Goal: Transaction & Acquisition: Complete application form

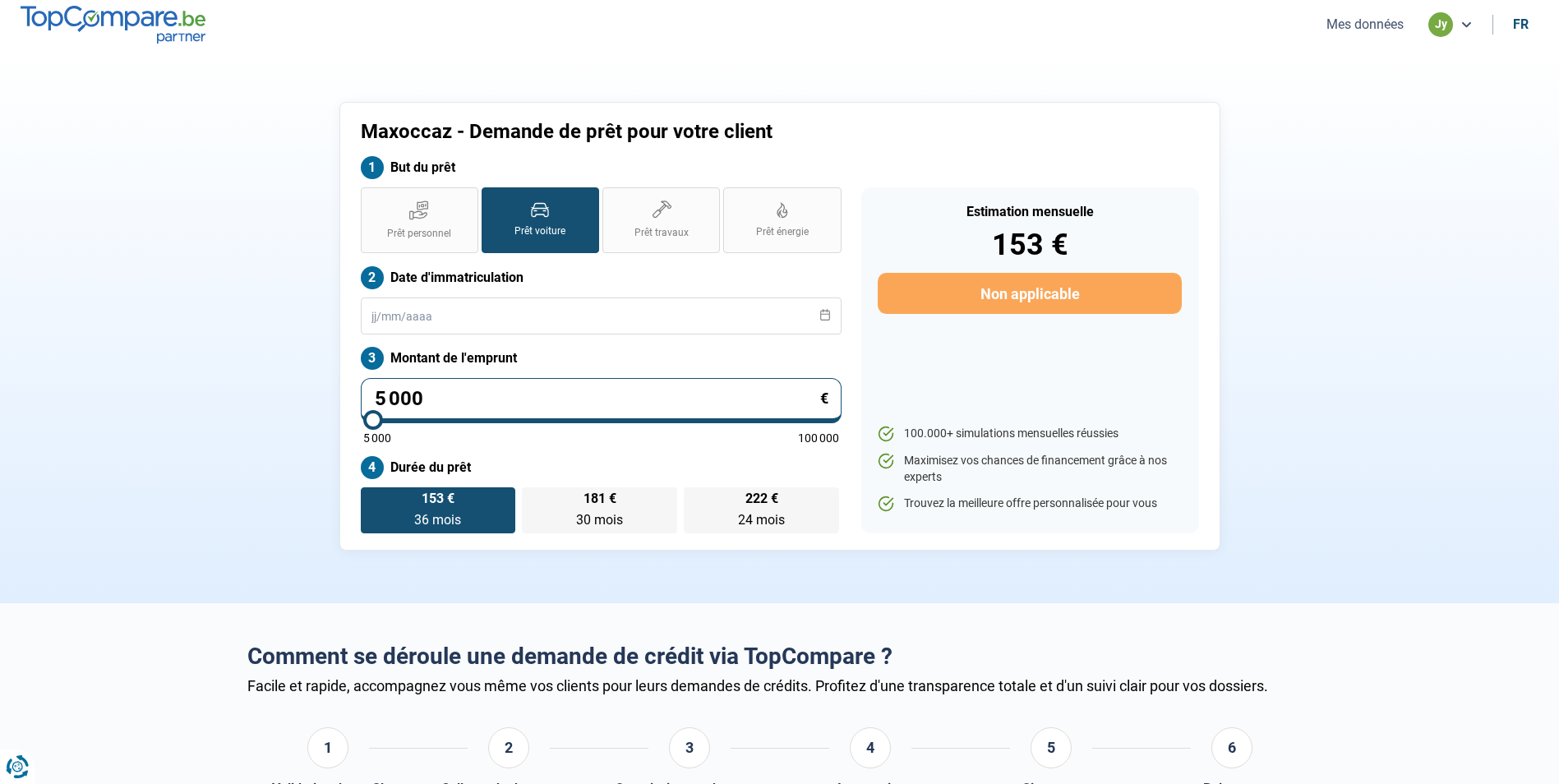
click at [447, 389] on input "5 000" at bounding box center [601, 400] width 481 height 45
type input "500"
type input "5000"
type input "50"
type input "5000"
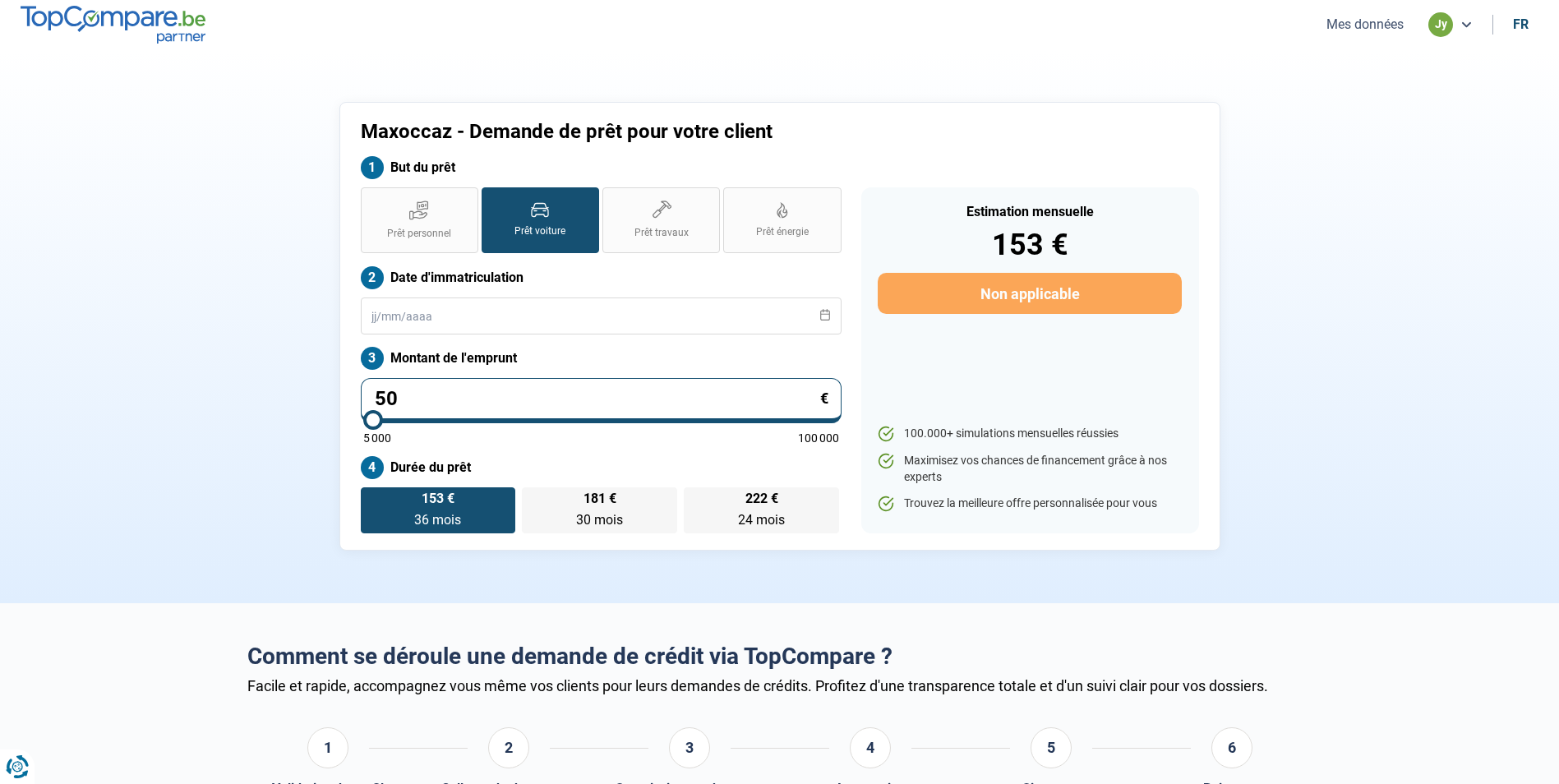
type input "5"
type input "5000"
type input "0"
type input "5000"
type input "3"
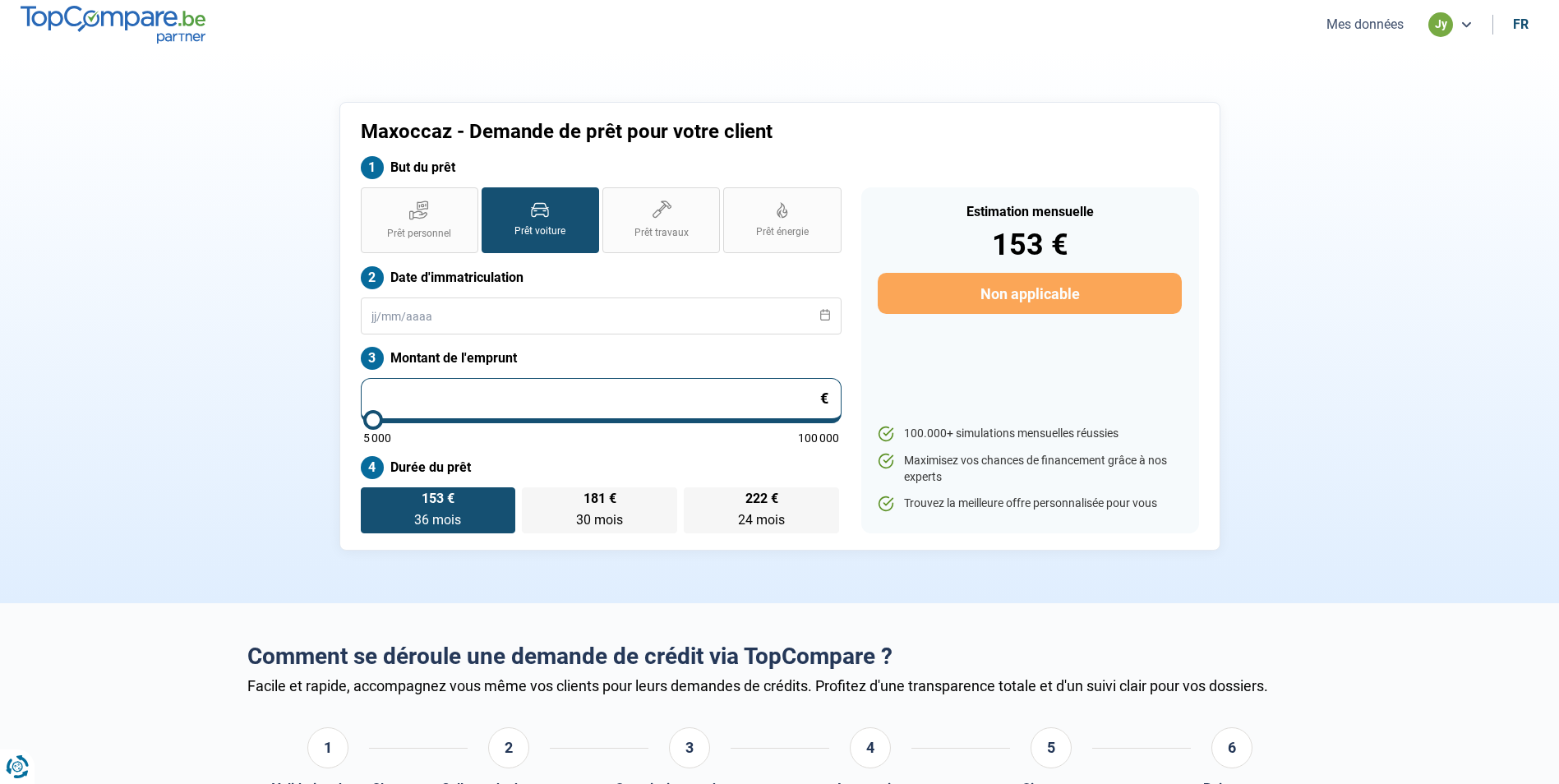
type input "5000"
type input "33"
type input "5000"
type input "330"
type input "5000"
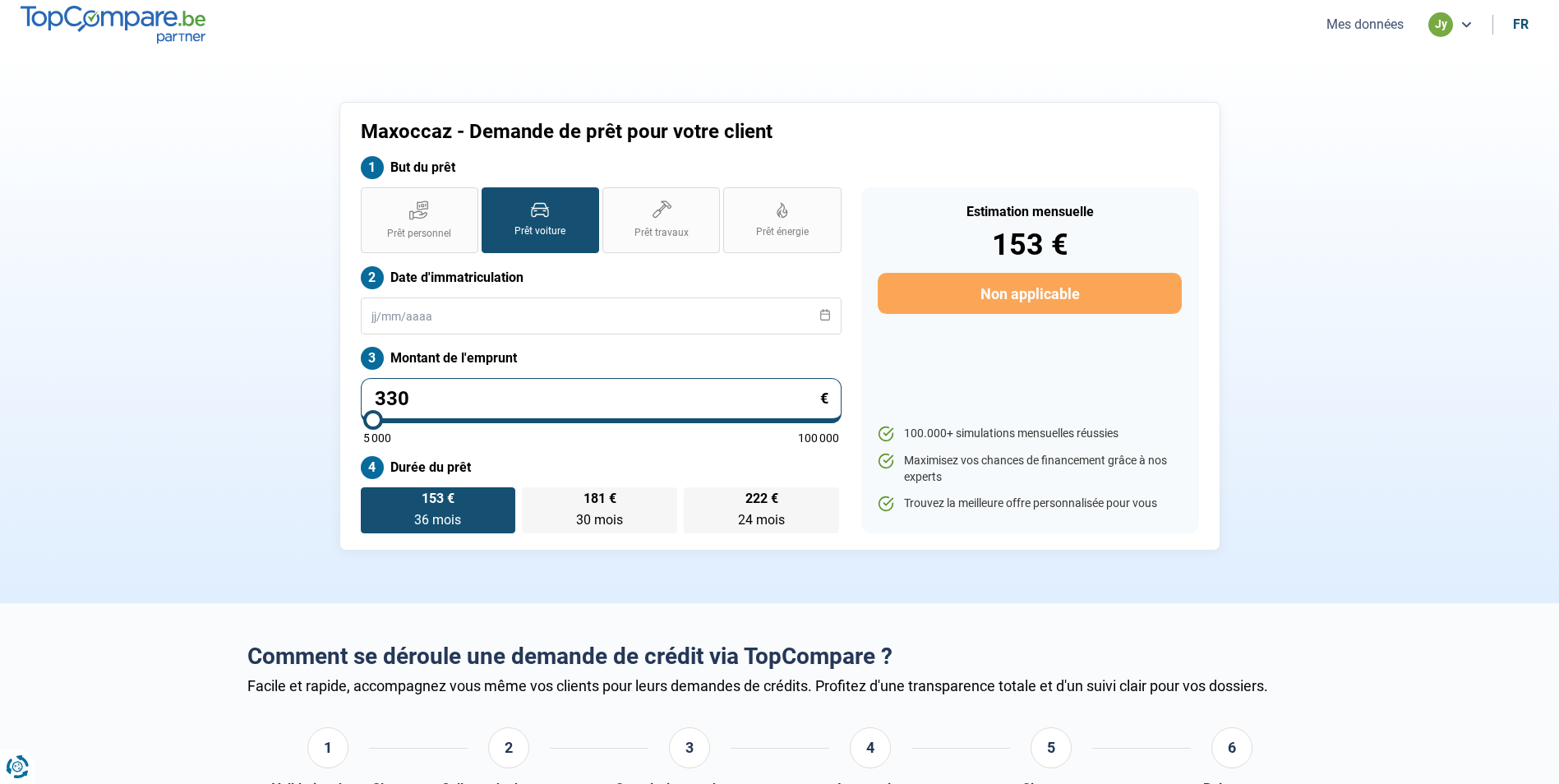
type input "3 300"
type input "5000"
type input "33 000"
type input "33000"
radio input "false"
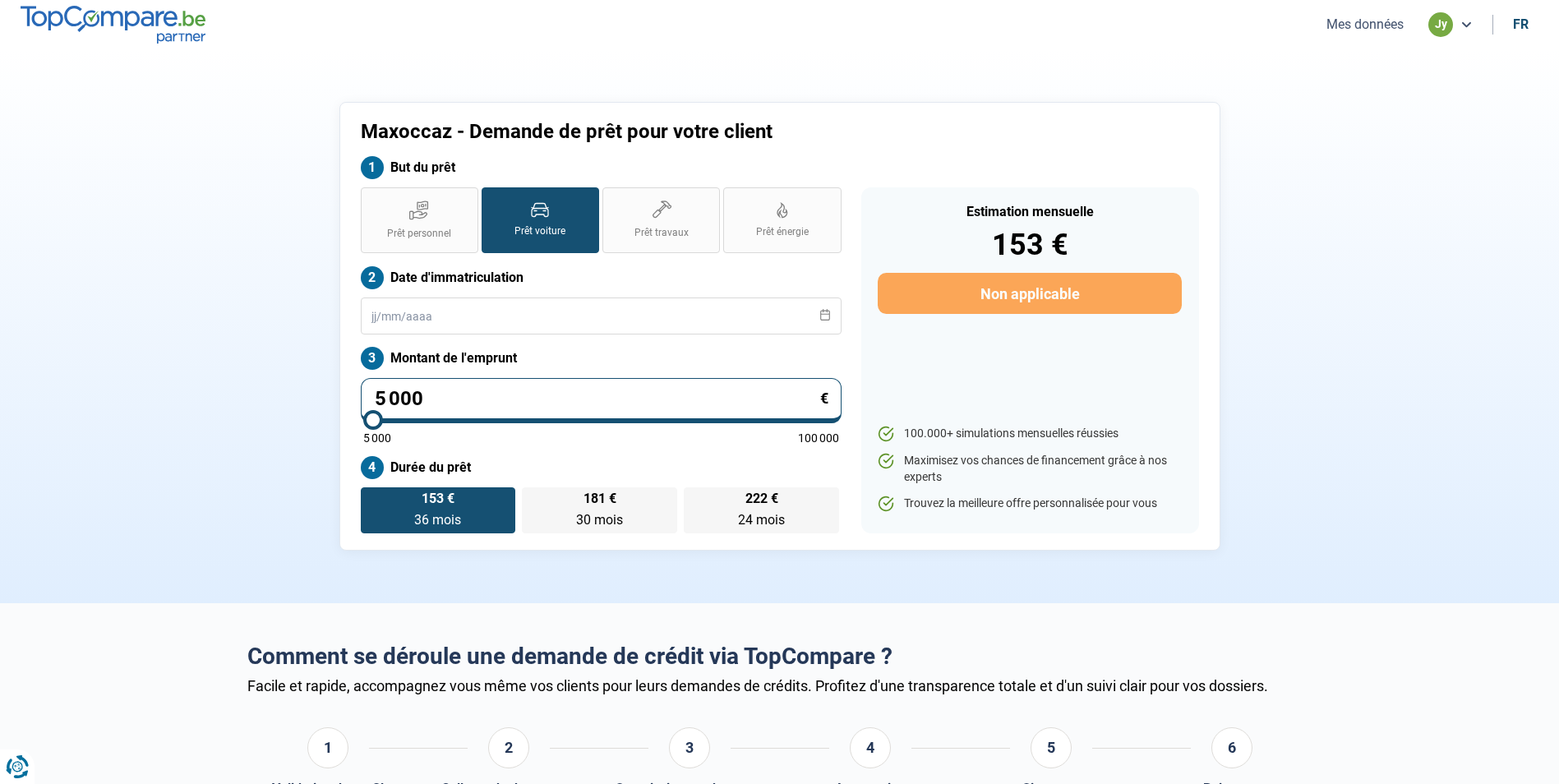
click at [449, 388] on input "5 000" at bounding box center [601, 400] width 481 height 45
type input "500"
type input "5000"
type input "50"
type input "5000"
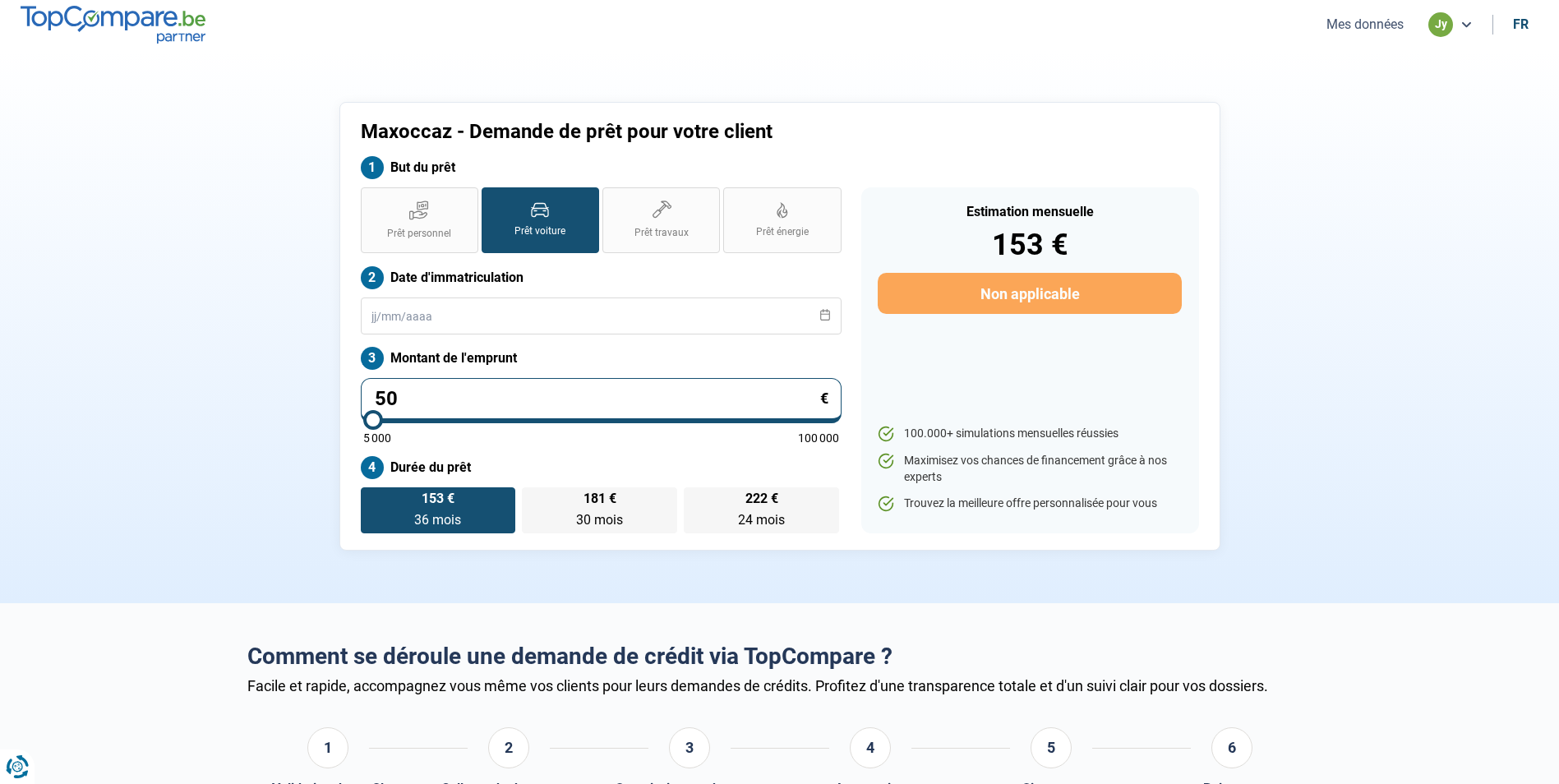
type input "5"
type input "5000"
type input "0"
type input "5000"
type input "3"
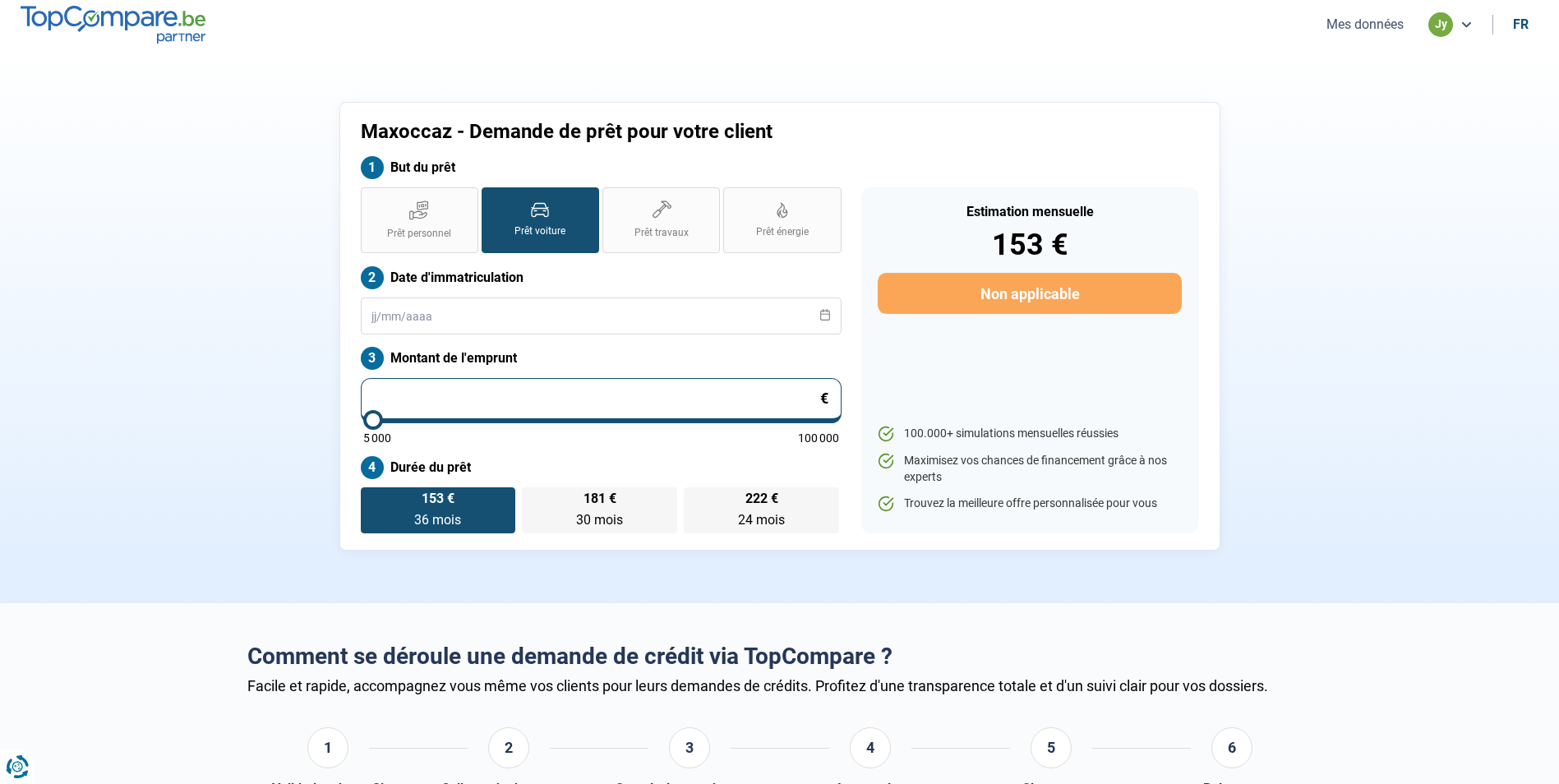
type input "5000"
type input "33"
type input "5000"
type input "330"
type input "5000"
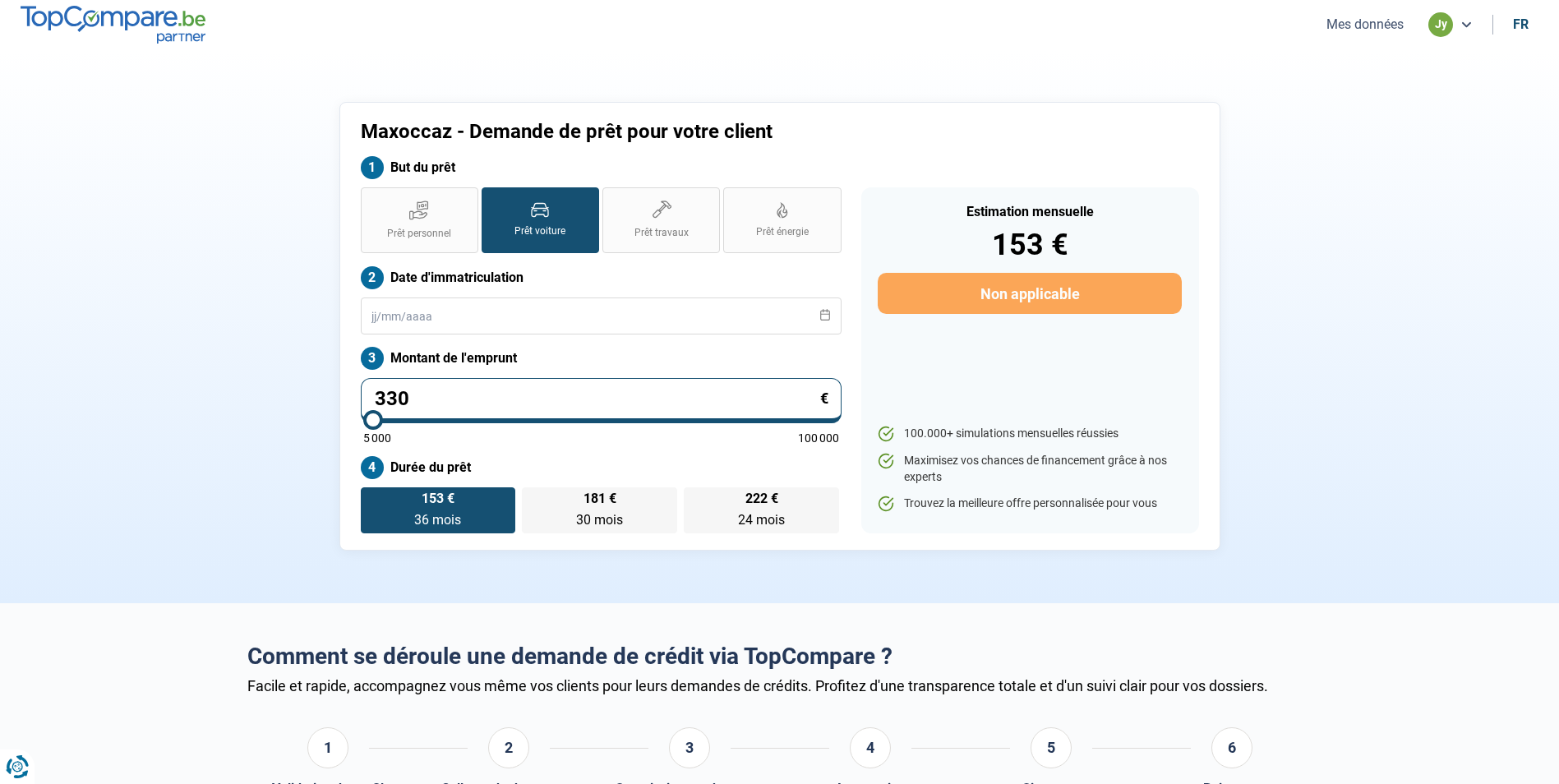
type input "3 300"
type input "5000"
type input "33 000"
type input "33000"
radio input "false"
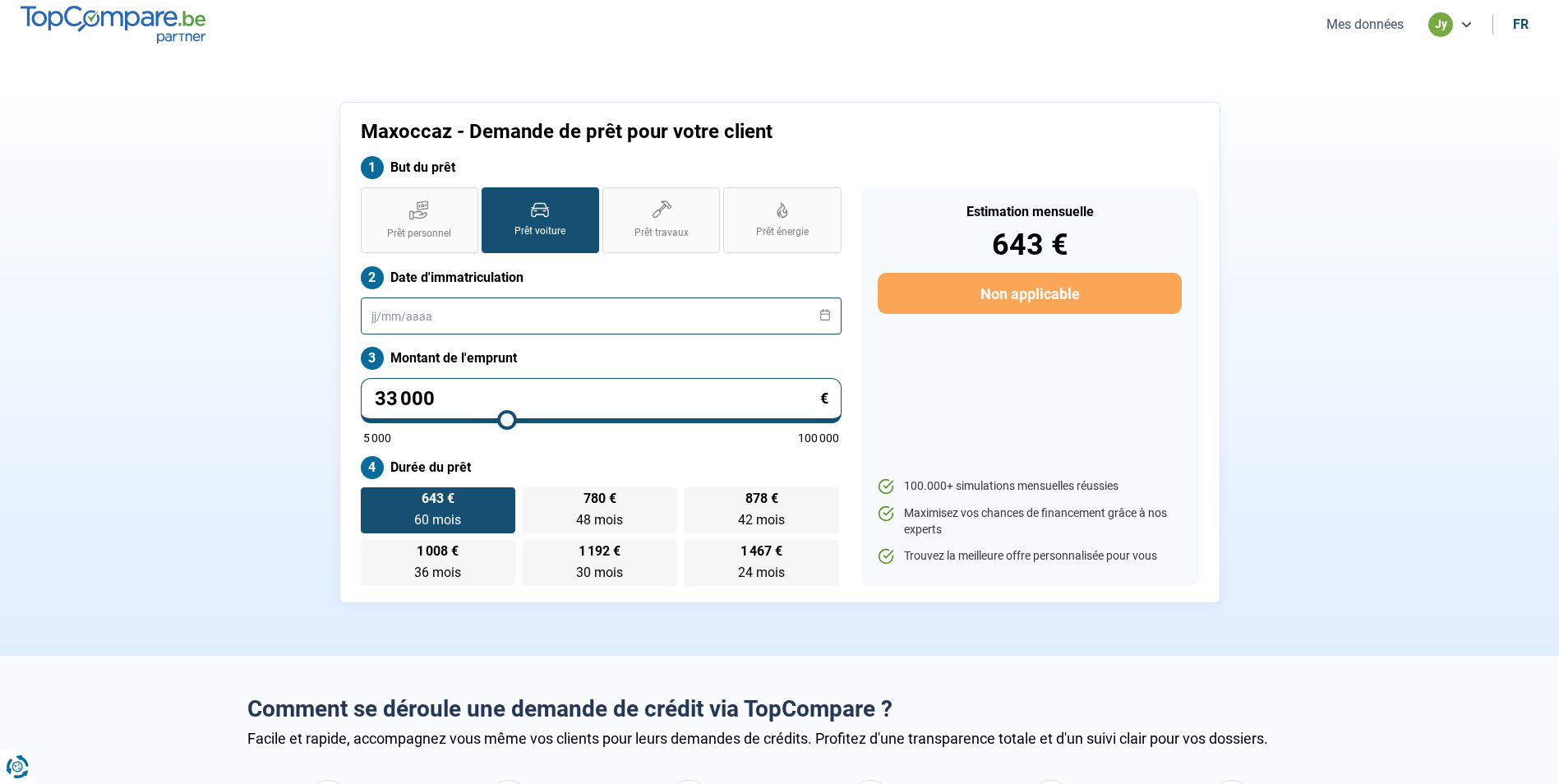
type input "33 000"
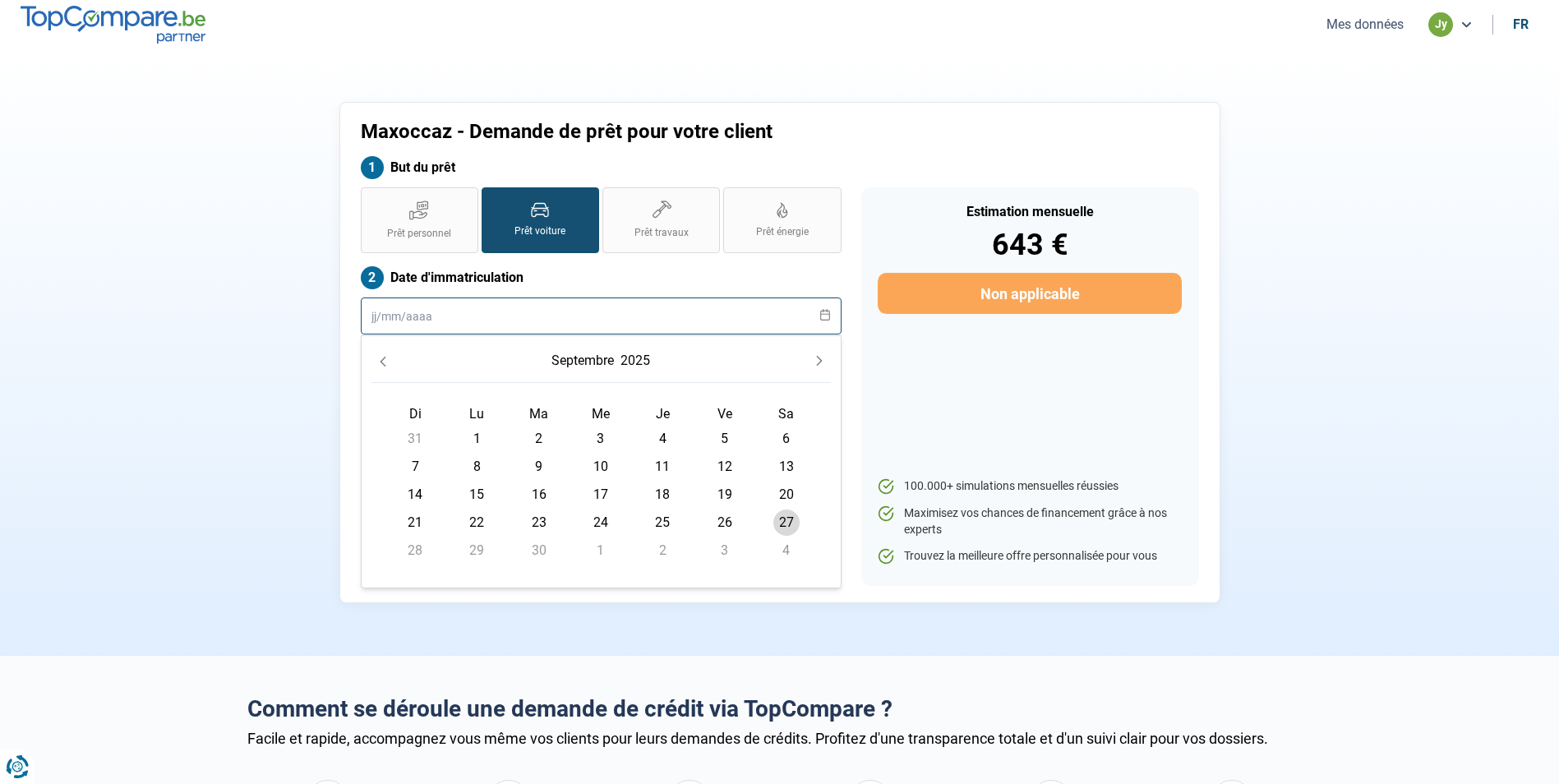
click at [393, 325] on input "text" at bounding box center [601, 315] width 481 height 37
click at [382, 357] on icon "Previous Month" at bounding box center [383, 360] width 11 height 11
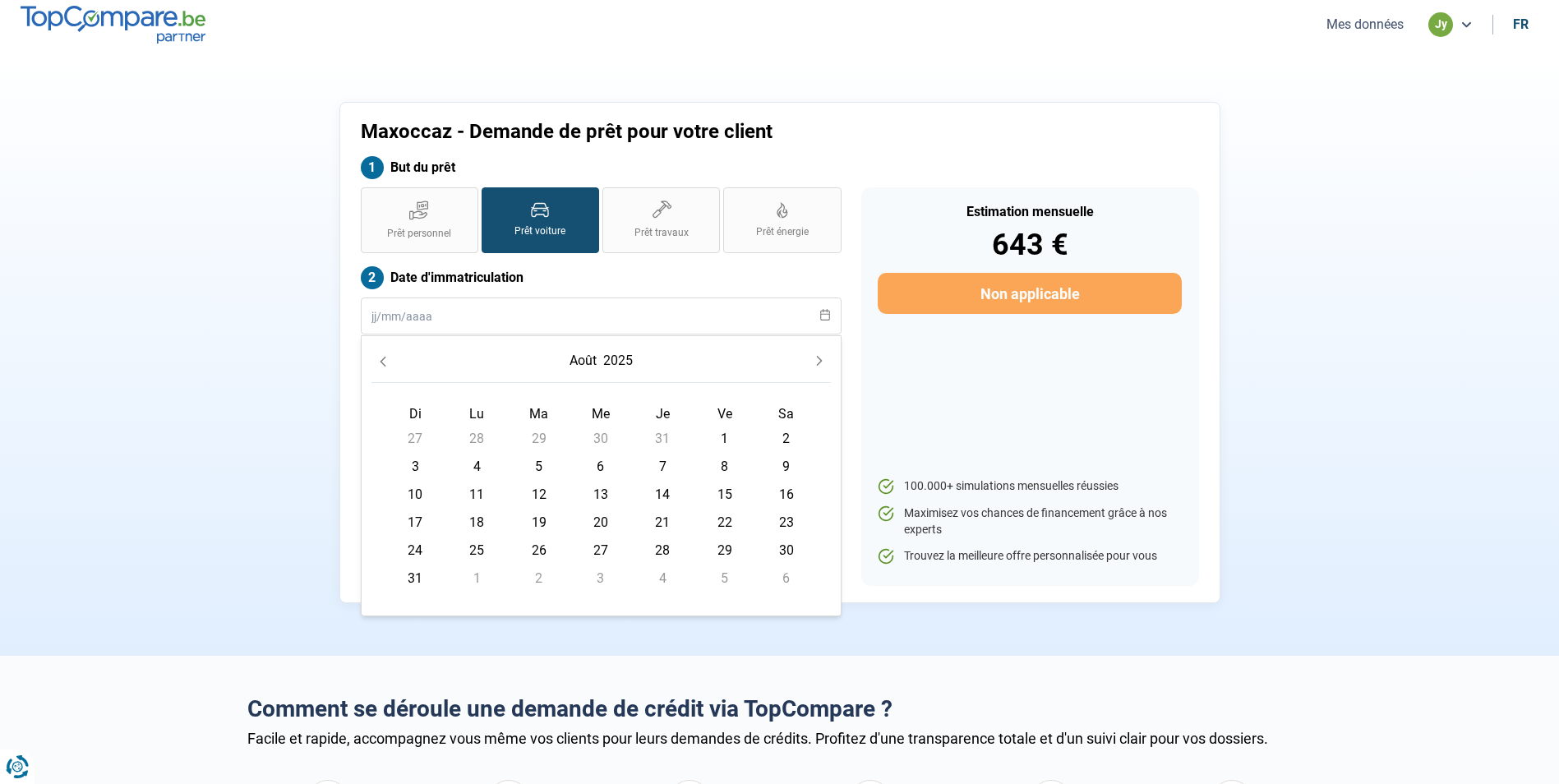
click at [382, 357] on icon "Previous Month" at bounding box center [383, 360] width 11 height 11
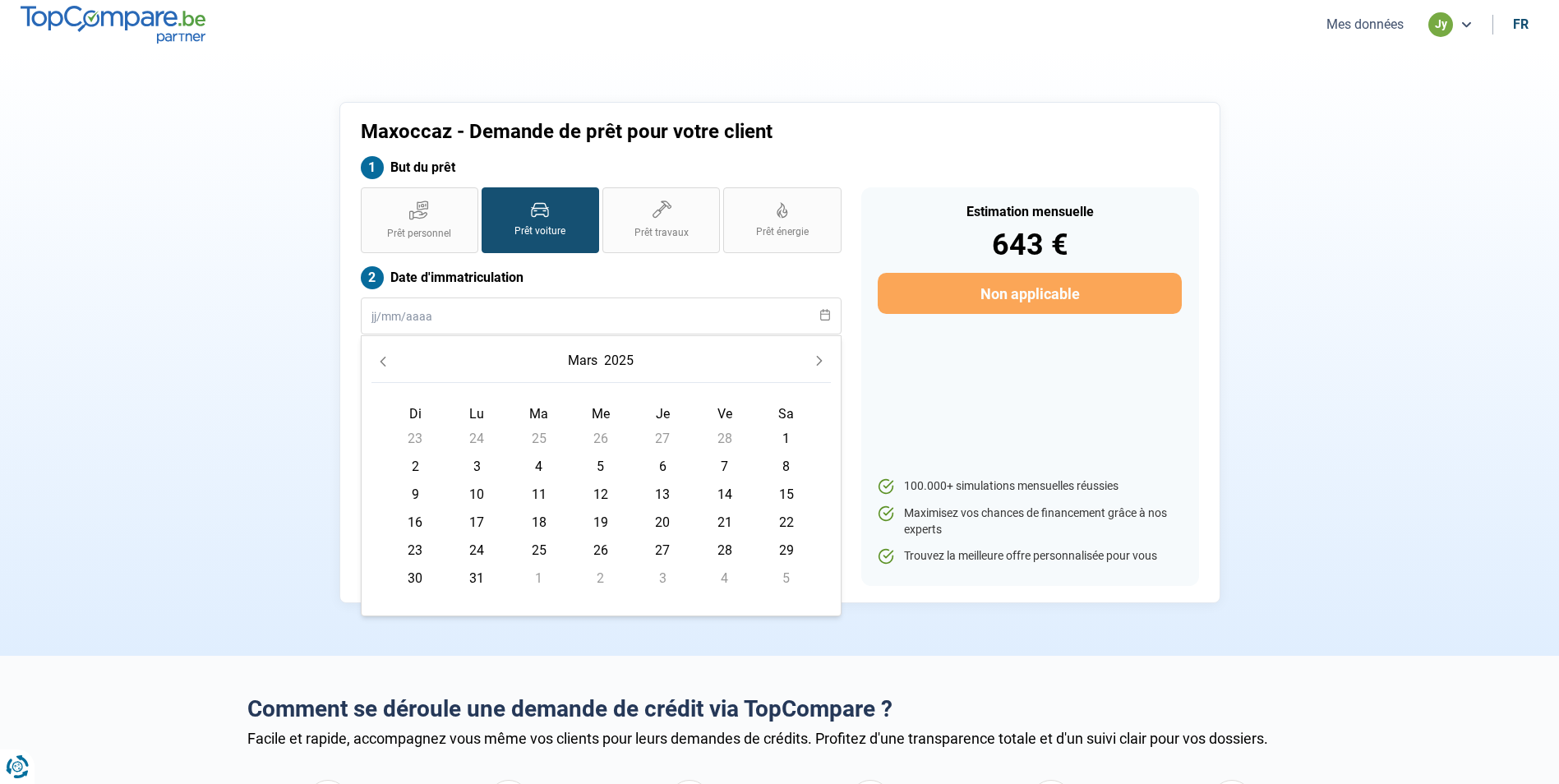
click at [382, 357] on icon "Previous Month" at bounding box center [383, 360] width 11 height 11
click at [634, 363] on button "2025" at bounding box center [625, 360] width 36 height 30
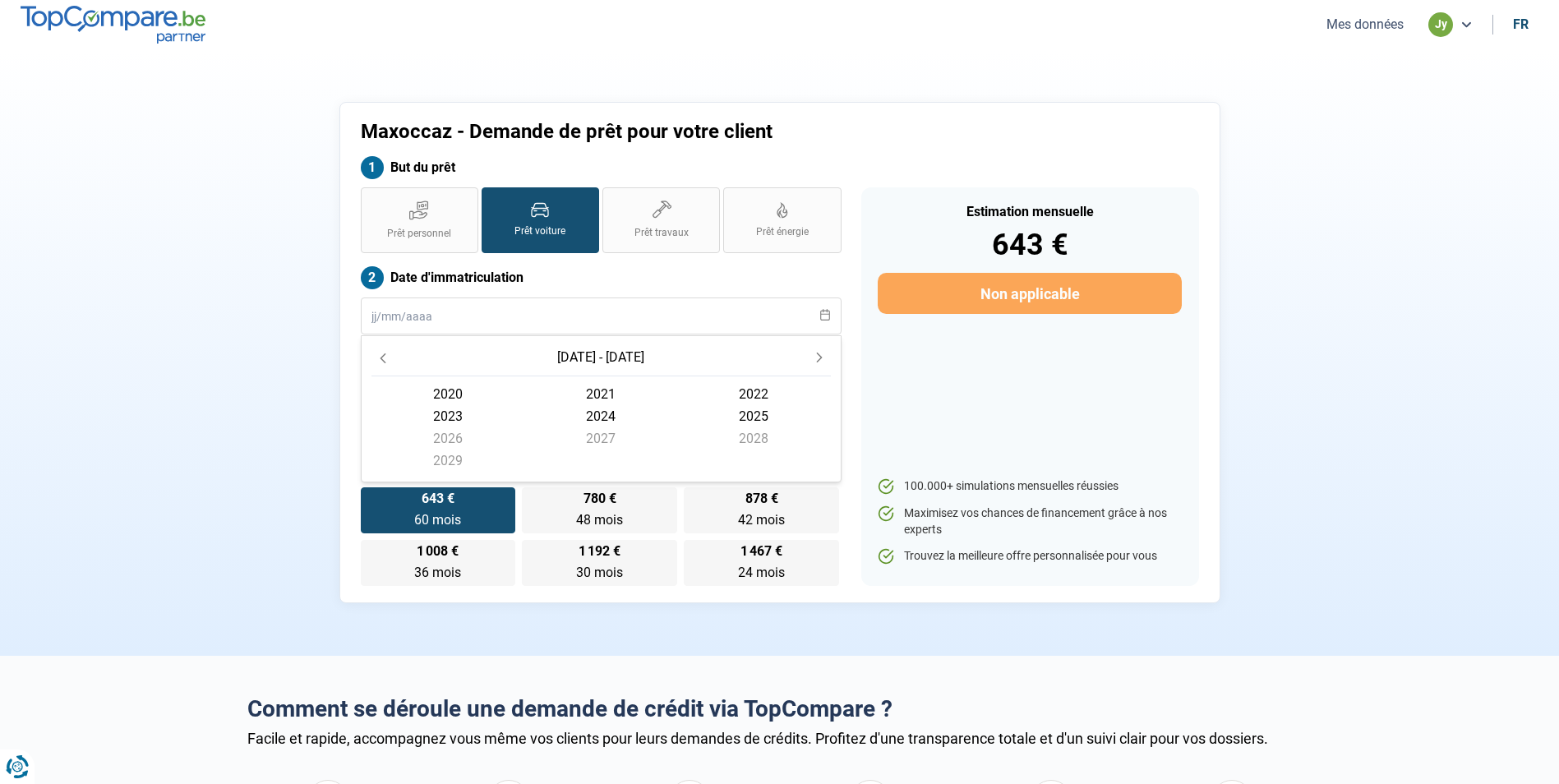
click at [592, 355] on span "2020 - 2029" at bounding box center [601, 357] width 87 height 15
click at [450, 394] on span "2020" at bounding box center [447, 394] width 153 height 22
click at [746, 466] on span "décembre" at bounding box center [753, 467] width 153 height 22
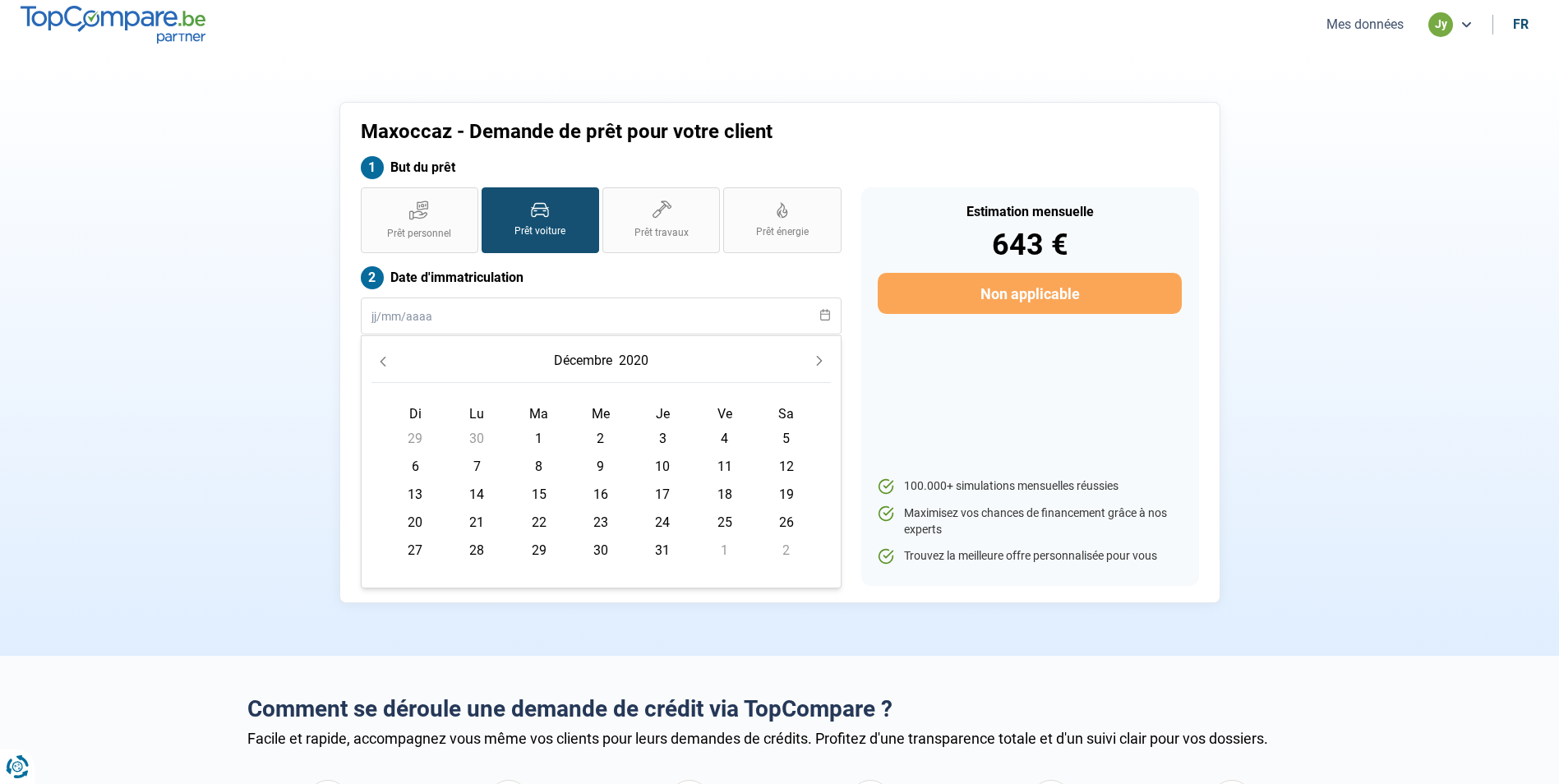
click at [536, 441] on span "1" at bounding box center [539, 438] width 26 height 26
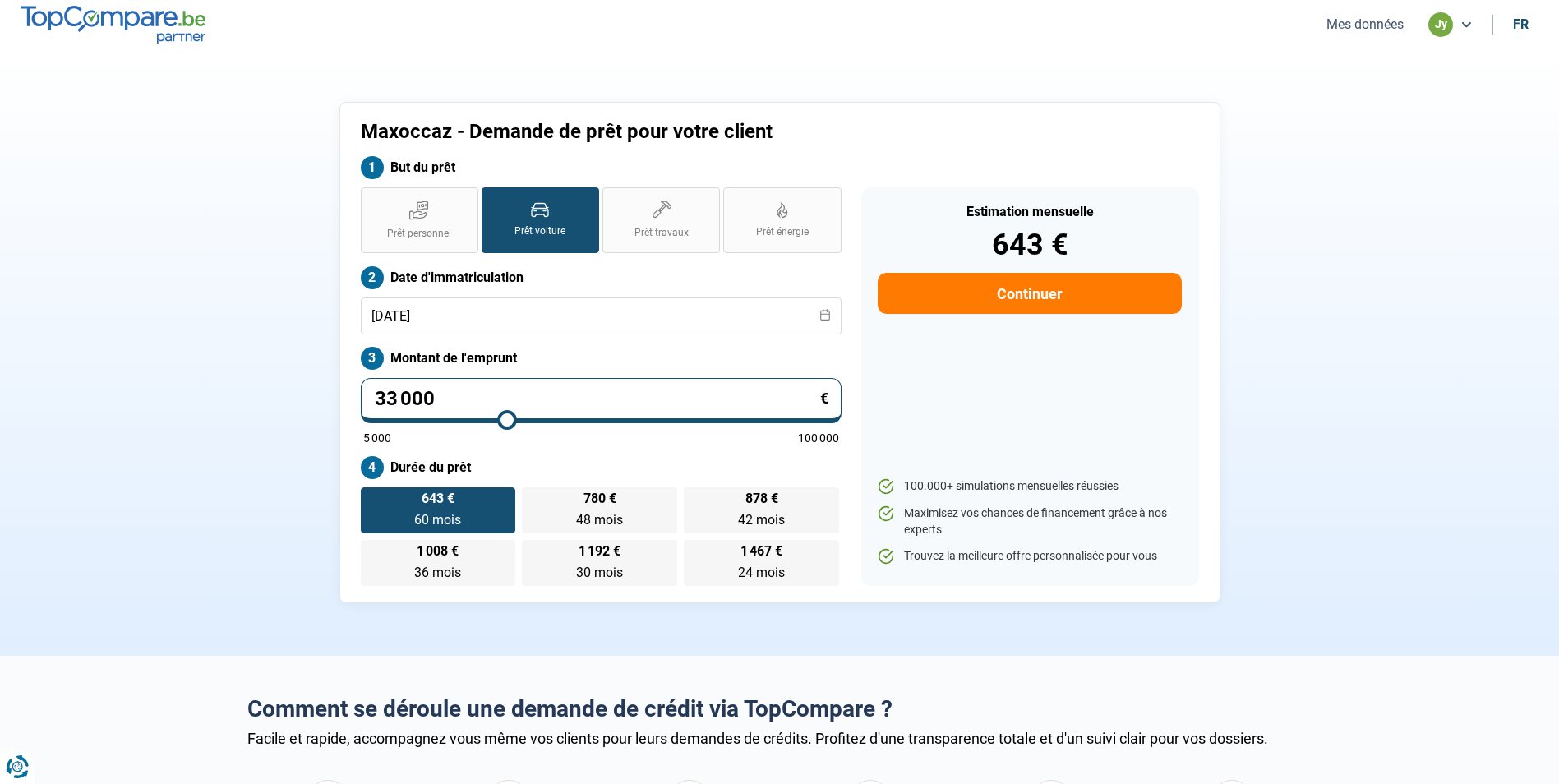
click at [973, 341] on div "Estimation mensuelle 643 € Continuer 100.000+ simulations mensuelles réussies M…" at bounding box center [1030, 387] width 338 height 399
click at [406, 464] on label "Durée du prêt" at bounding box center [601, 467] width 481 height 23
click at [373, 467] on label "Durée du prêt" at bounding box center [601, 467] width 481 height 23
drag, startPoint x: 680, startPoint y: 292, endPoint x: 631, endPoint y: 349, distance: 75.2
click at [631, 349] on div "Prêt personnel Prêt voiture Prêt travaux Prêt énergie Prêt voiture Date d'immat…" at bounding box center [601, 387] width 500 height 399
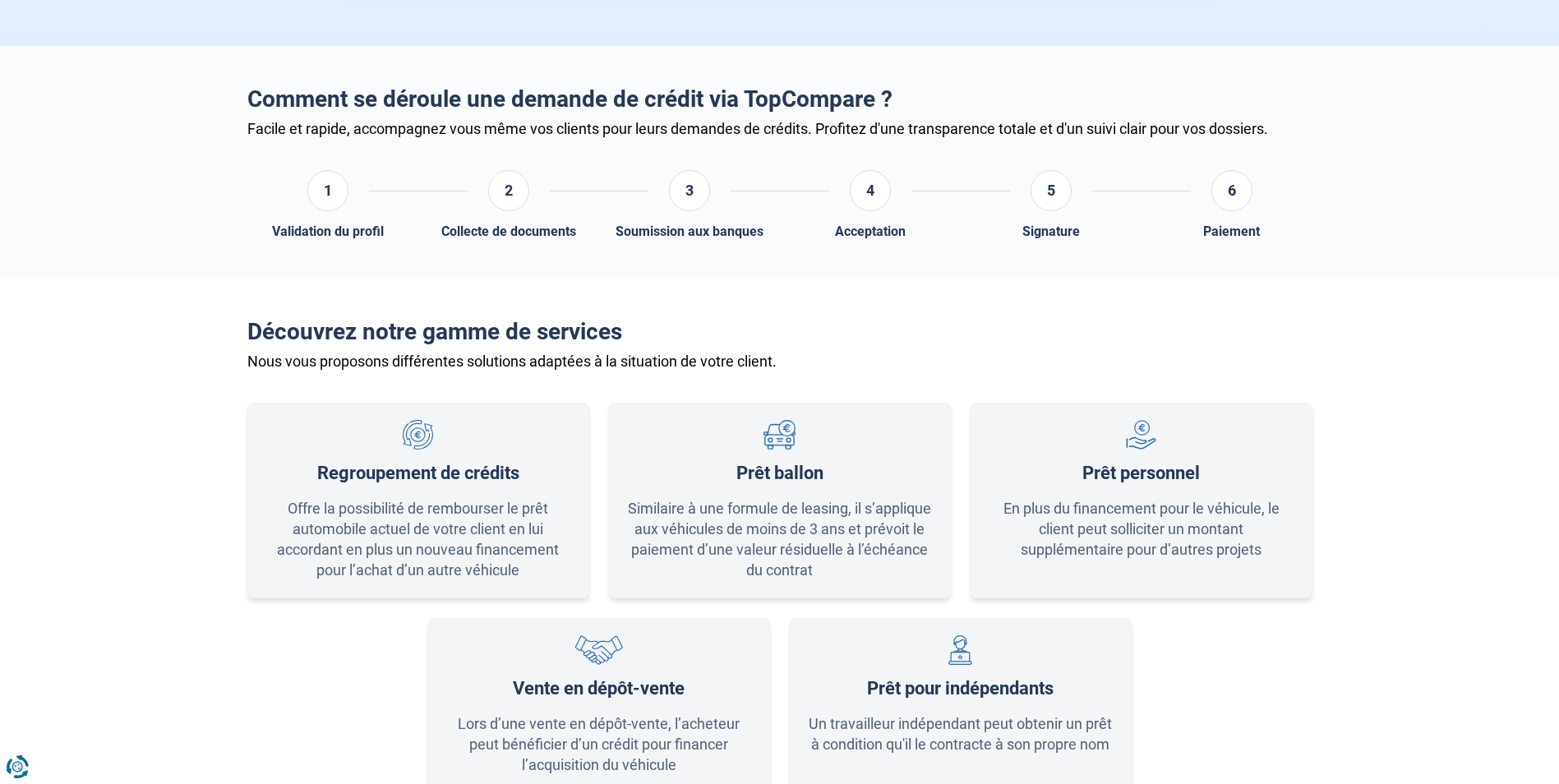
scroll to position [613, 0]
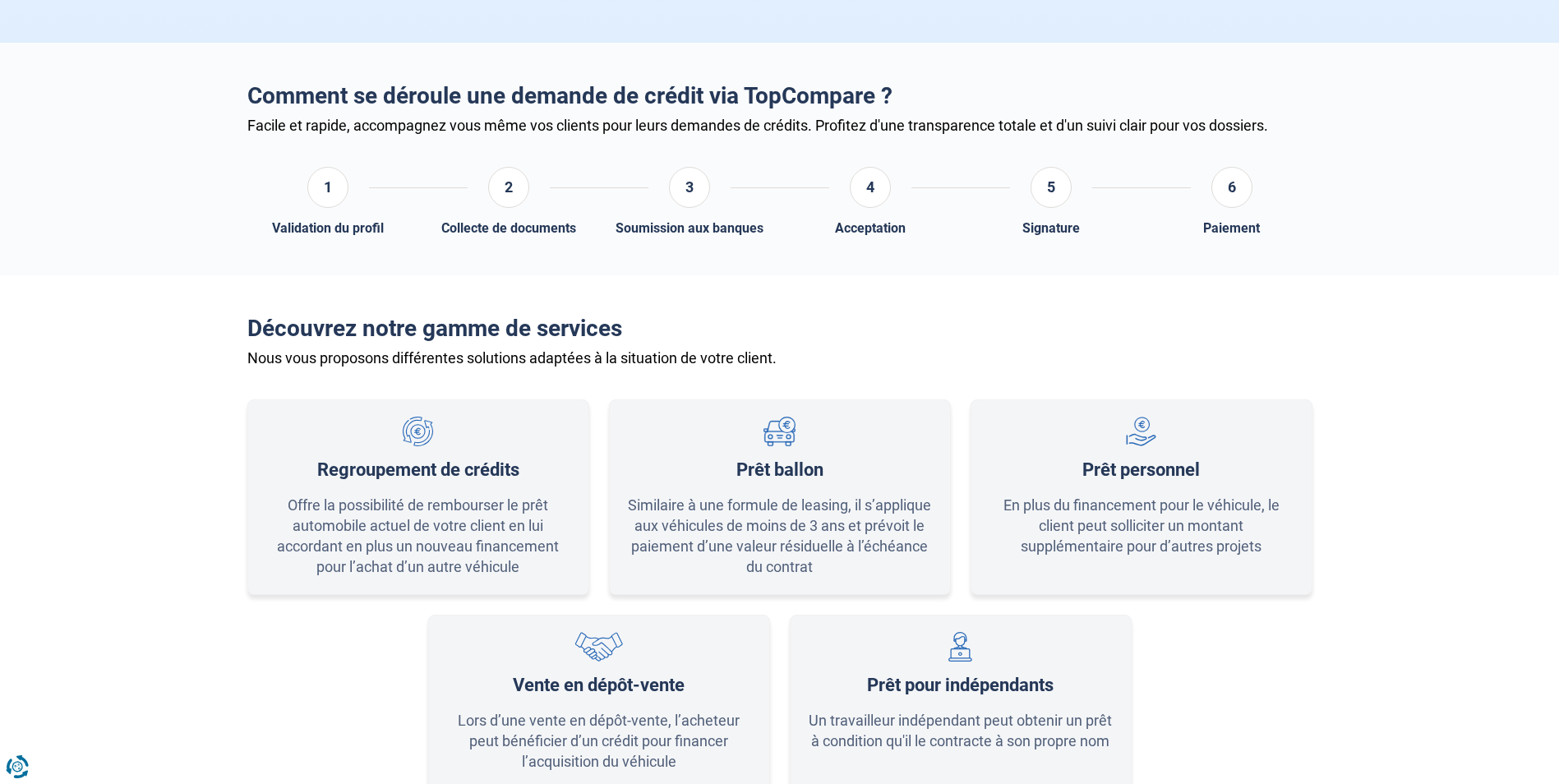
click at [771, 522] on div "Similaire à une formule de leasing, il s’applique aux véhicules de moins de 3 a…" at bounding box center [780, 535] width 308 height 83
click at [778, 431] on img at bounding box center [779, 432] width 32 height 31
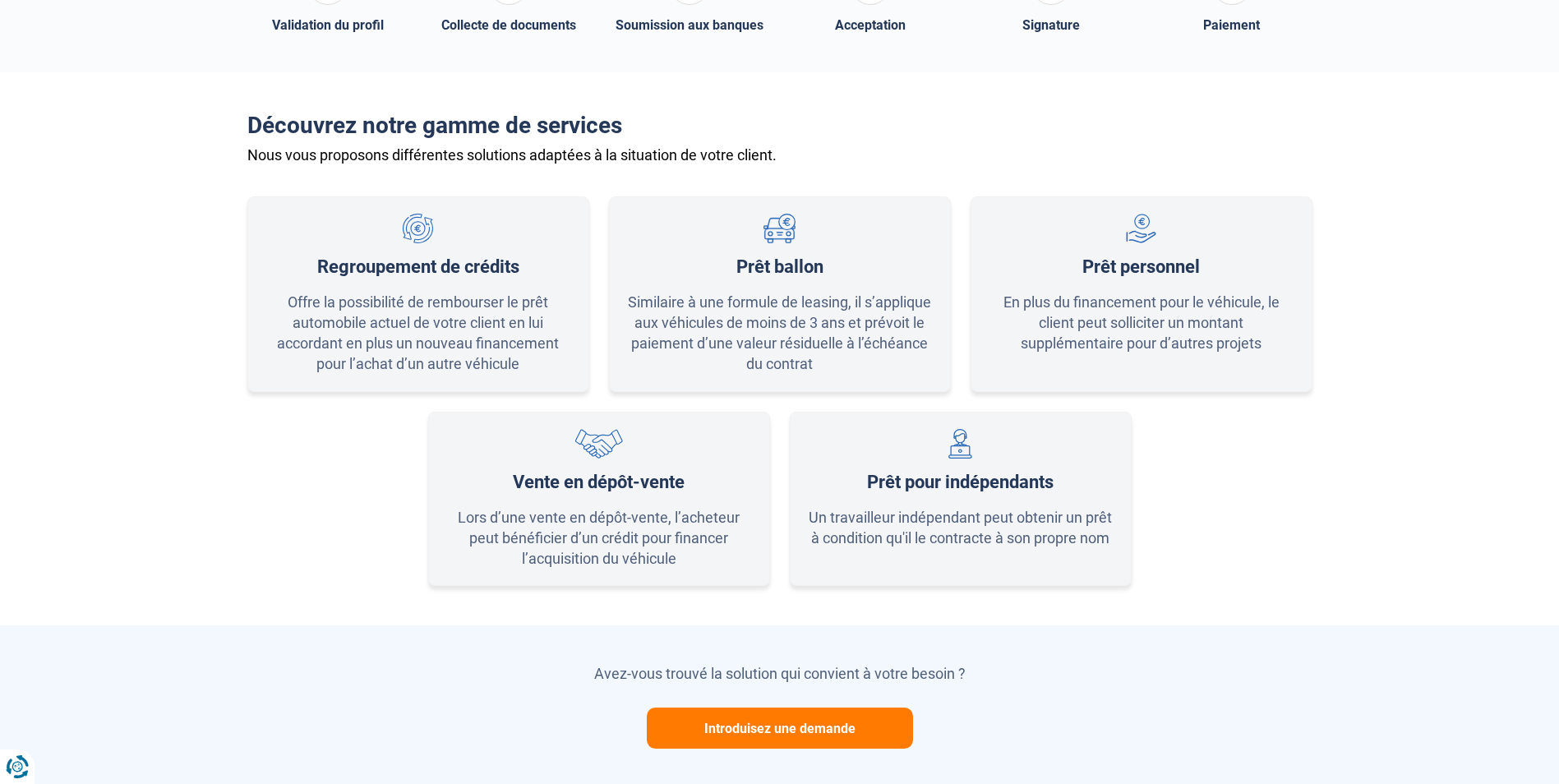
scroll to position [813, 0]
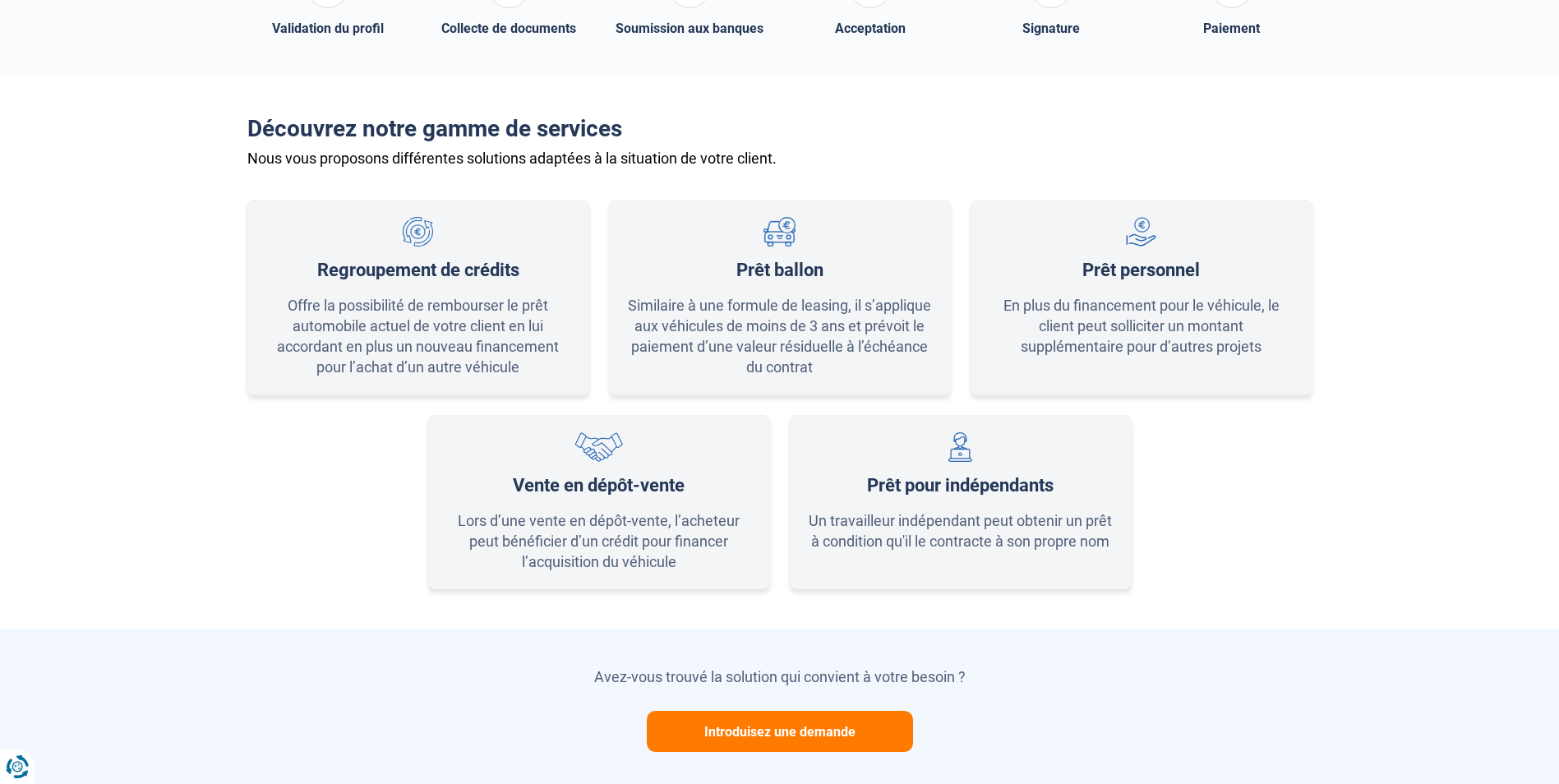
click at [755, 267] on div "Prêt ballon" at bounding box center [780, 270] width 87 height 21
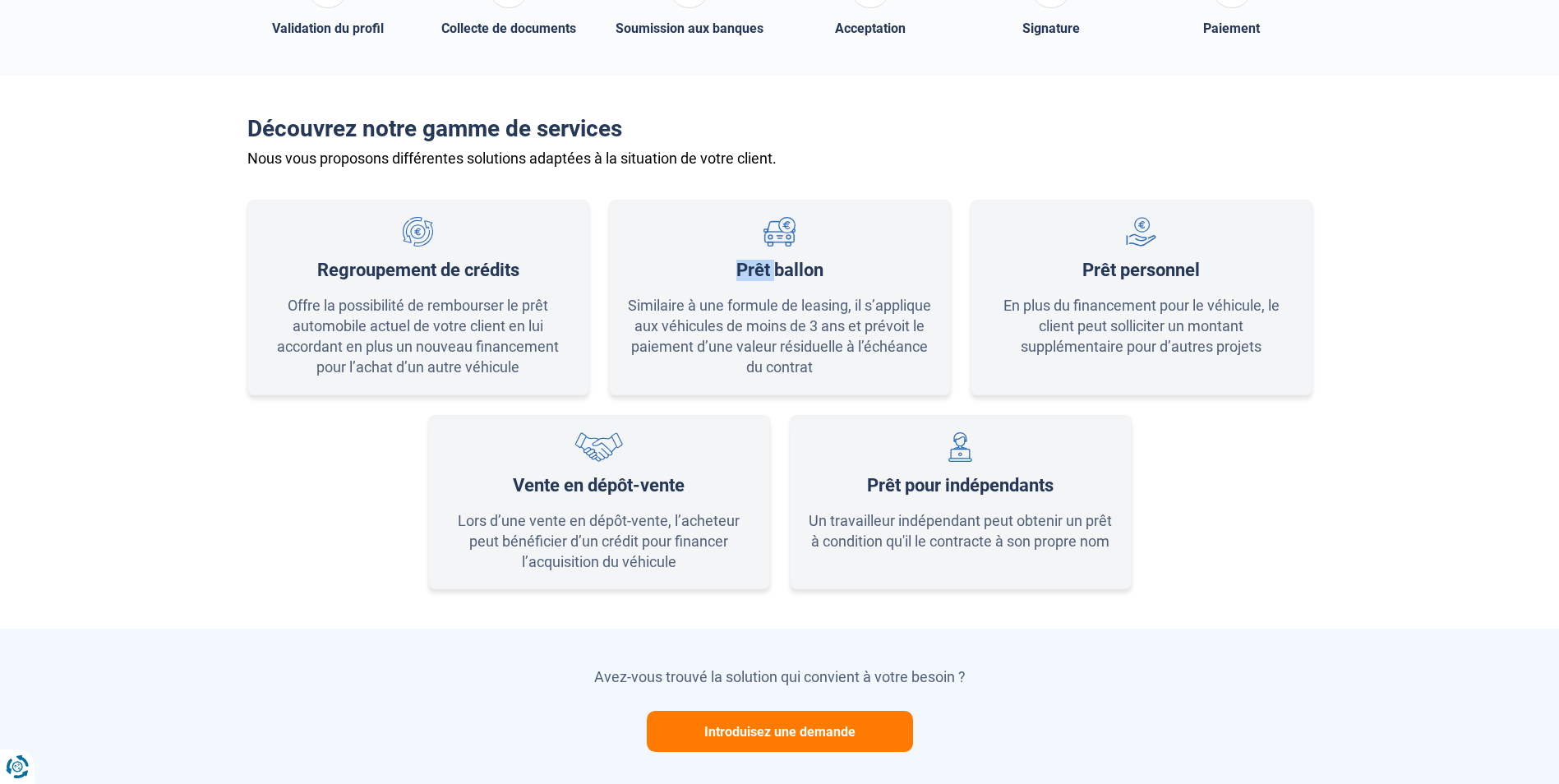
click at [755, 267] on div "Prêt ballon" at bounding box center [780, 270] width 87 height 21
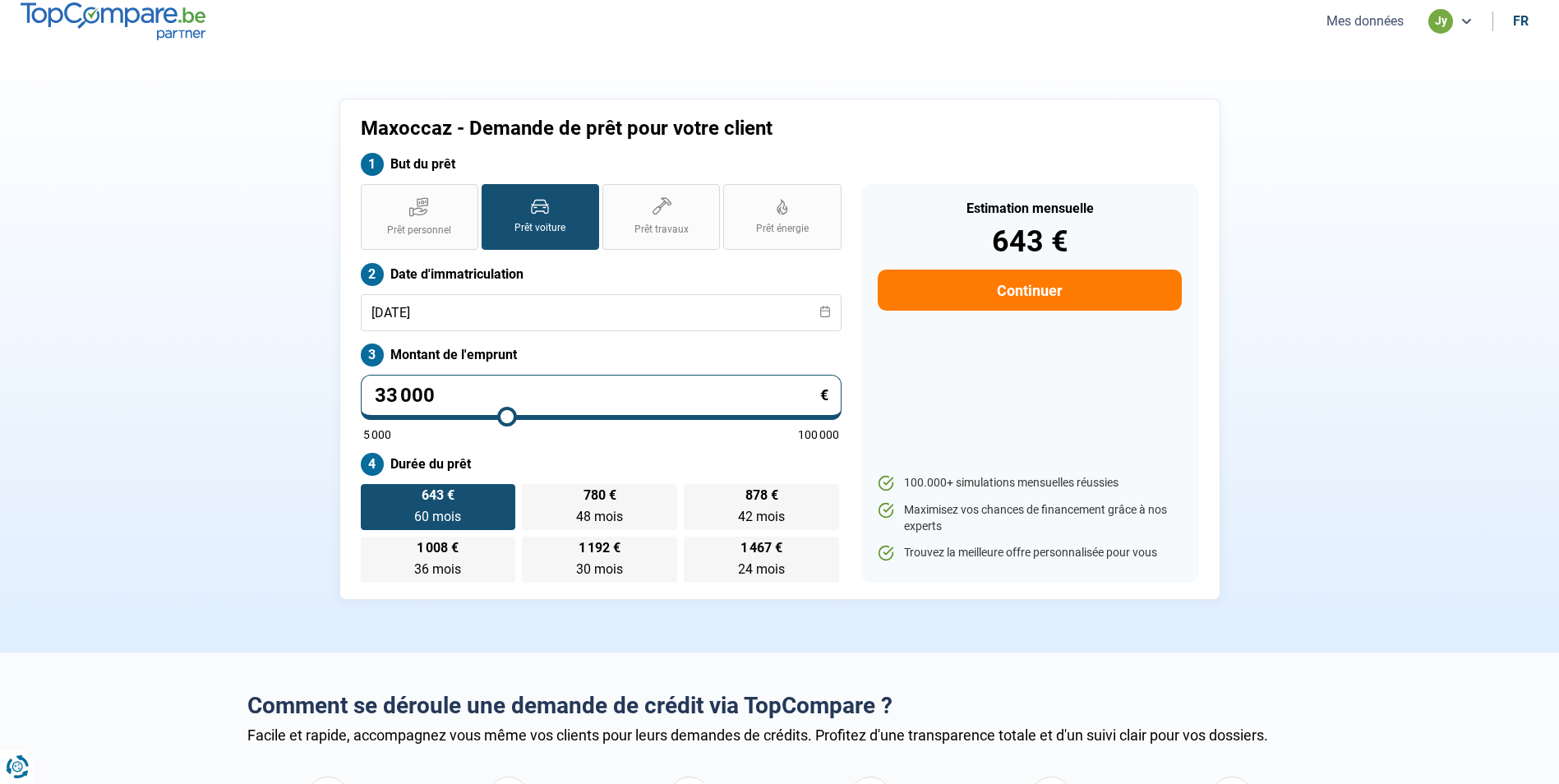
scroll to position [0, 0]
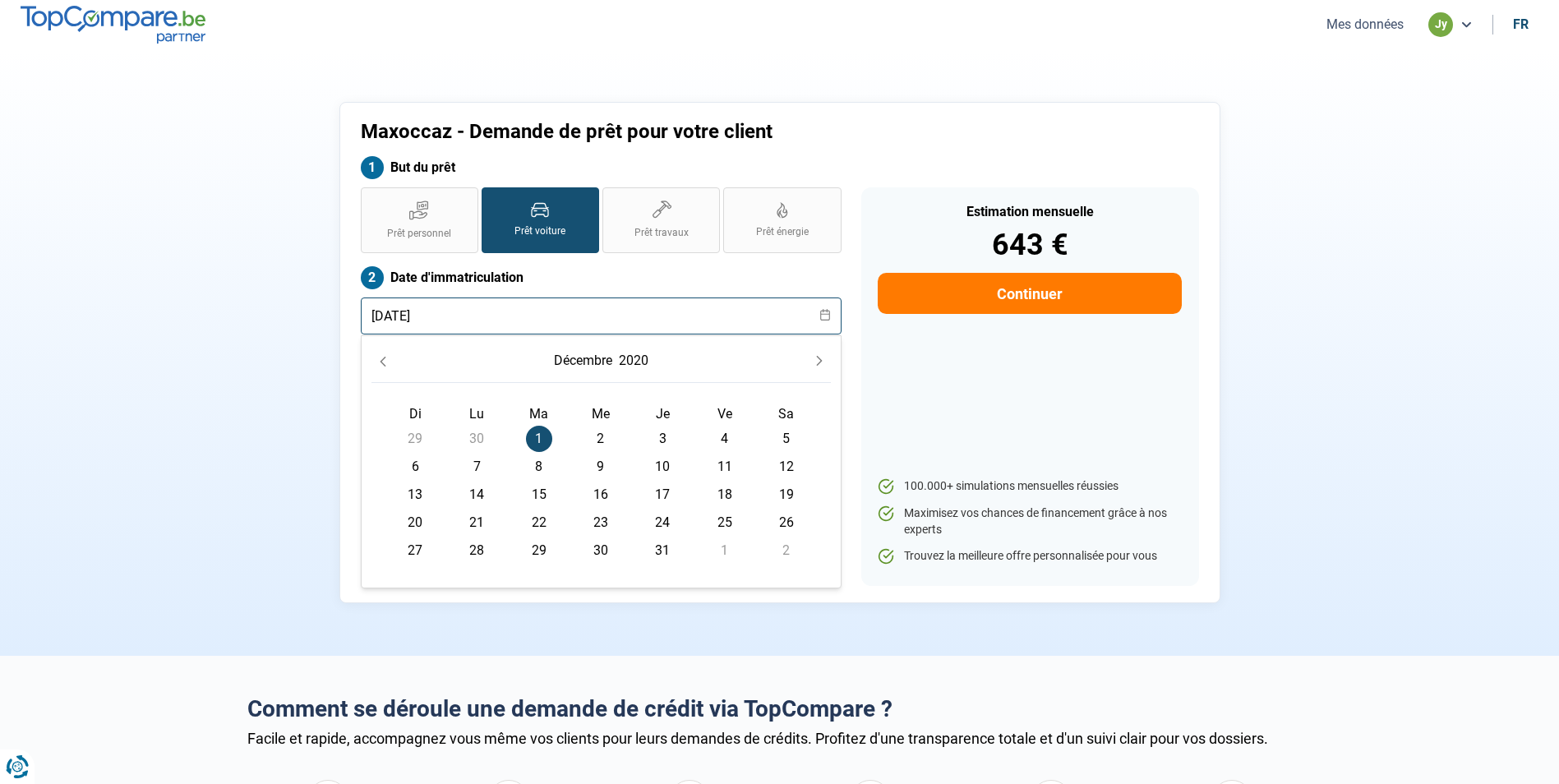
click at [443, 320] on input "01/12/2020" at bounding box center [601, 315] width 481 height 37
type input "01/12/2022"
radio input "false"
type input "01/12/2022"
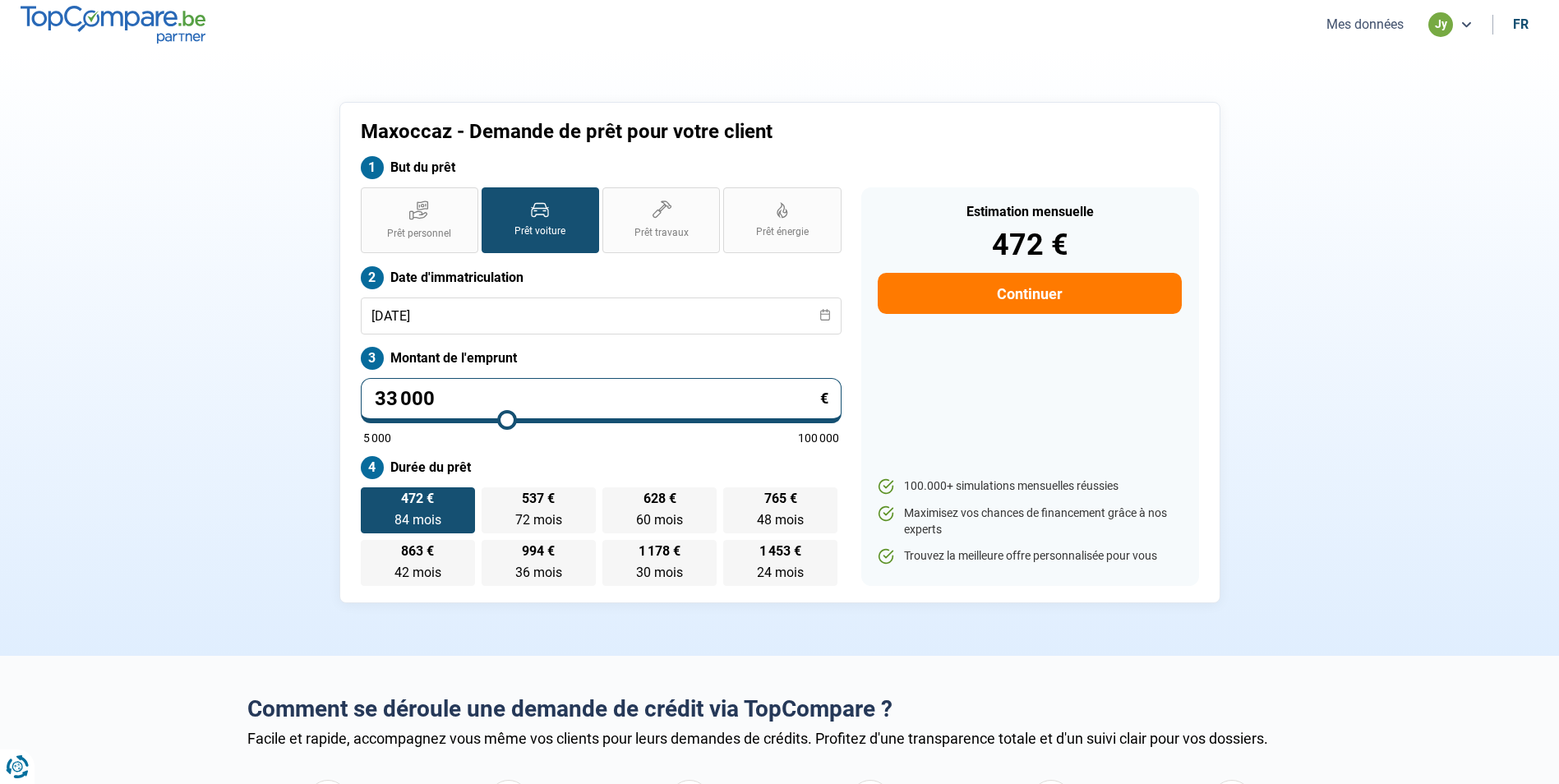
click at [1050, 286] on button "Continuer" at bounding box center [1030, 293] width 303 height 41
select select "32"
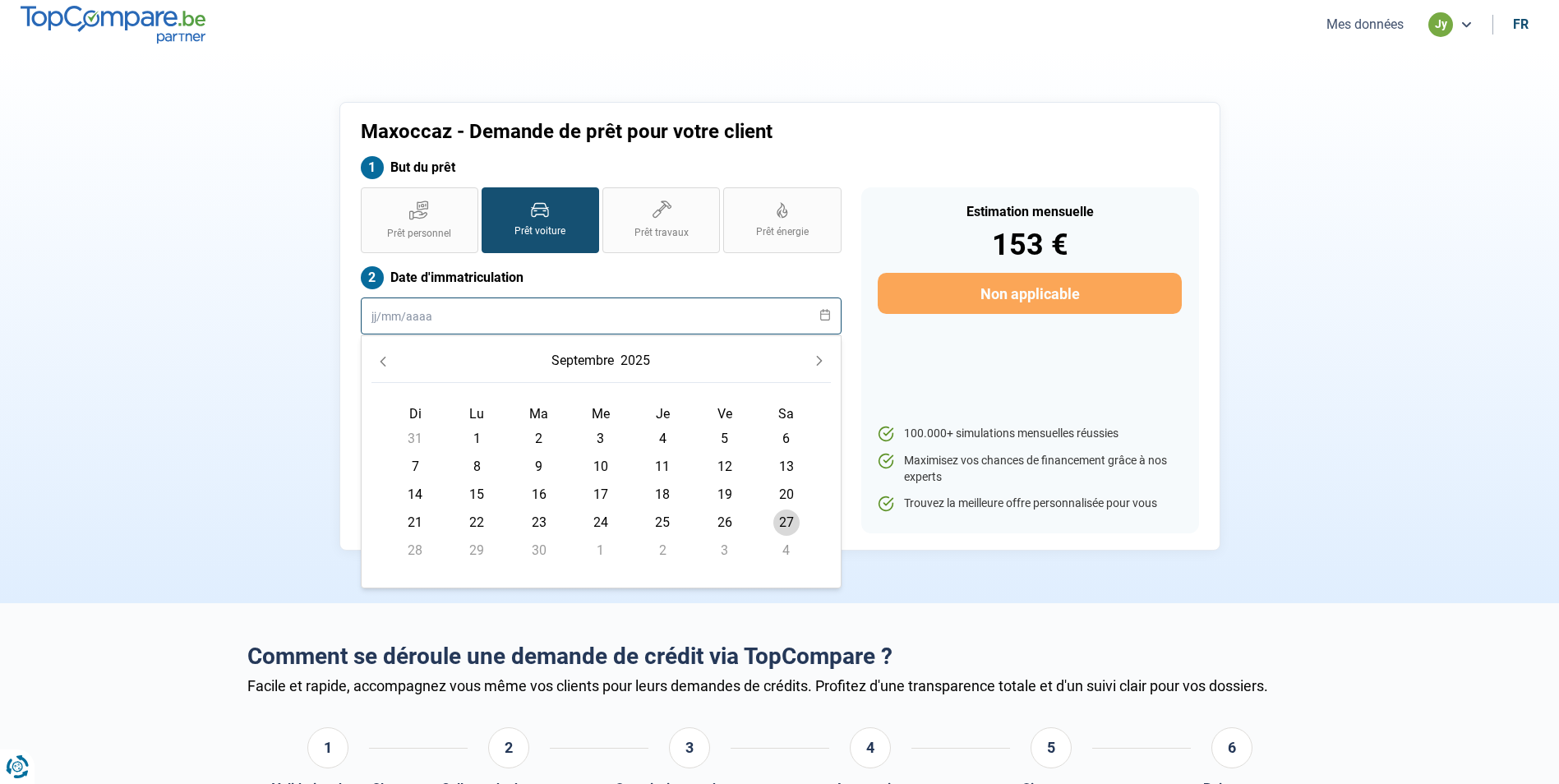
click at [489, 313] on input "text" at bounding box center [601, 315] width 481 height 37
click at [634, 353] on button "2025" at bounding box center [635, 360] width 36 height 30
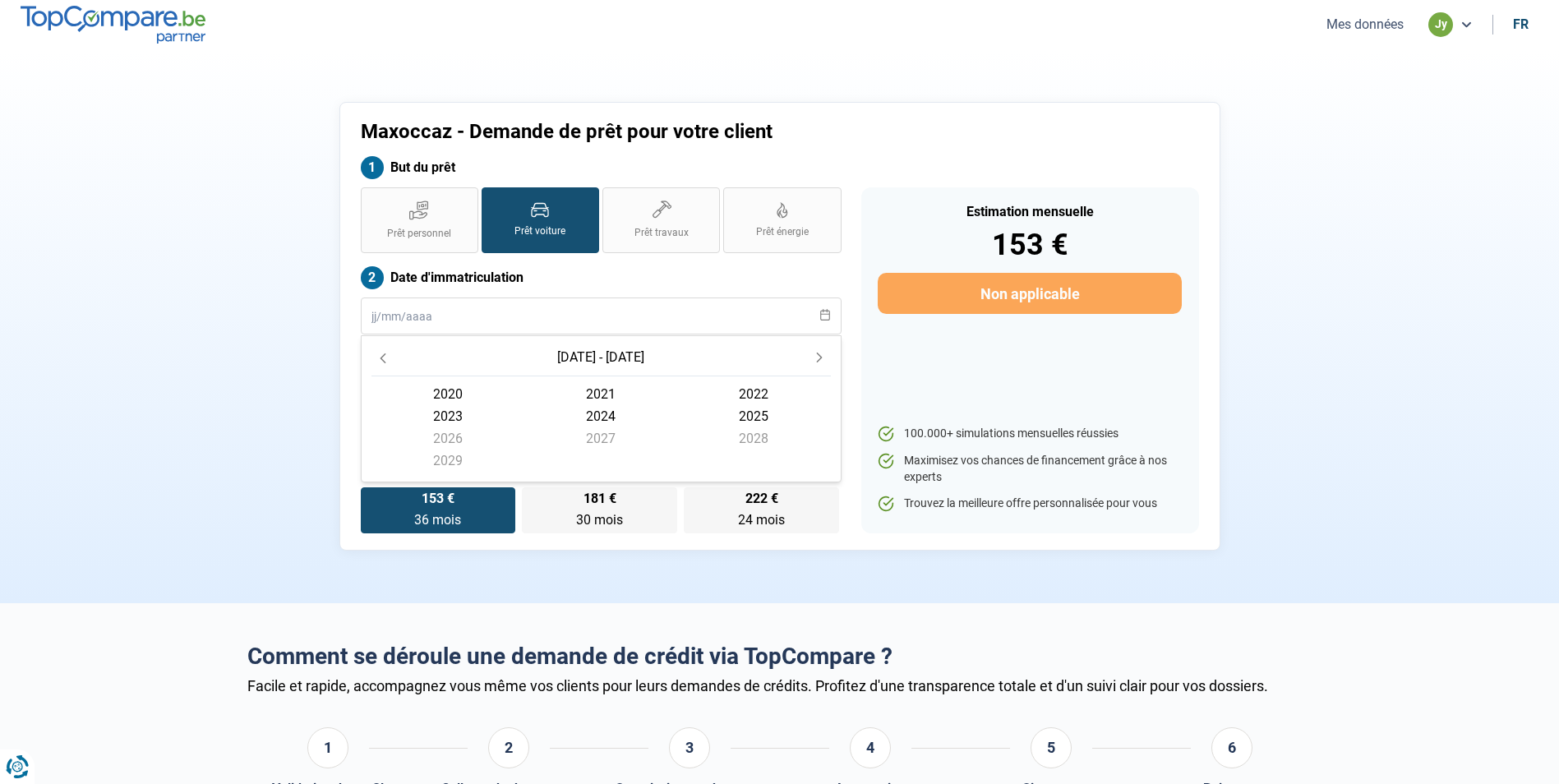
click at [765, 393] on span "2022" at bounding box center [753, 394] width 153 height 22
click at [739, 464] on span "décembre" at bounding box center [753, 467] width 153 height 22
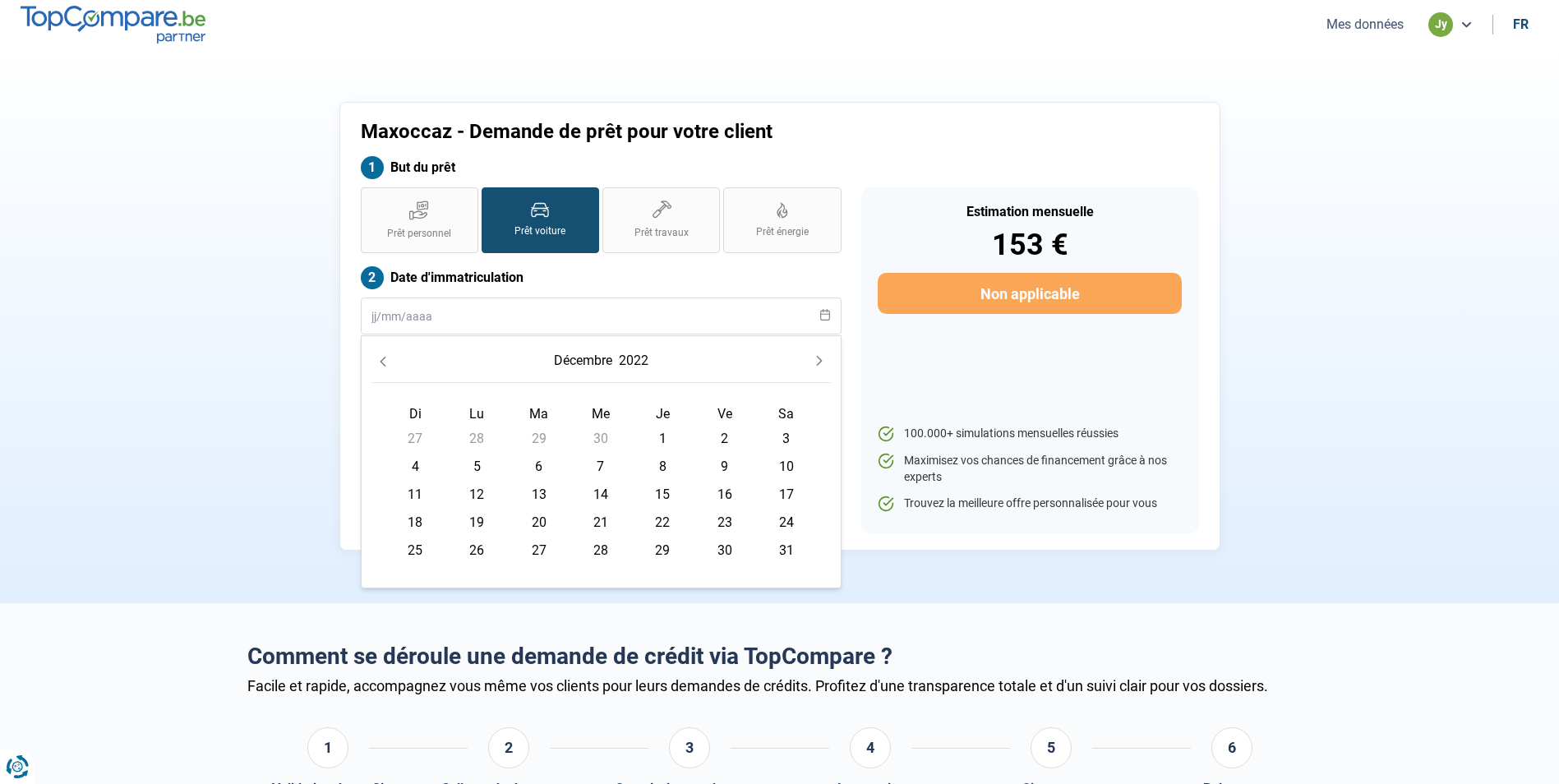
click at [414, 460] on span "4" at bounding box center [414, 466] width 26 height 26
type input "04/12/2022"
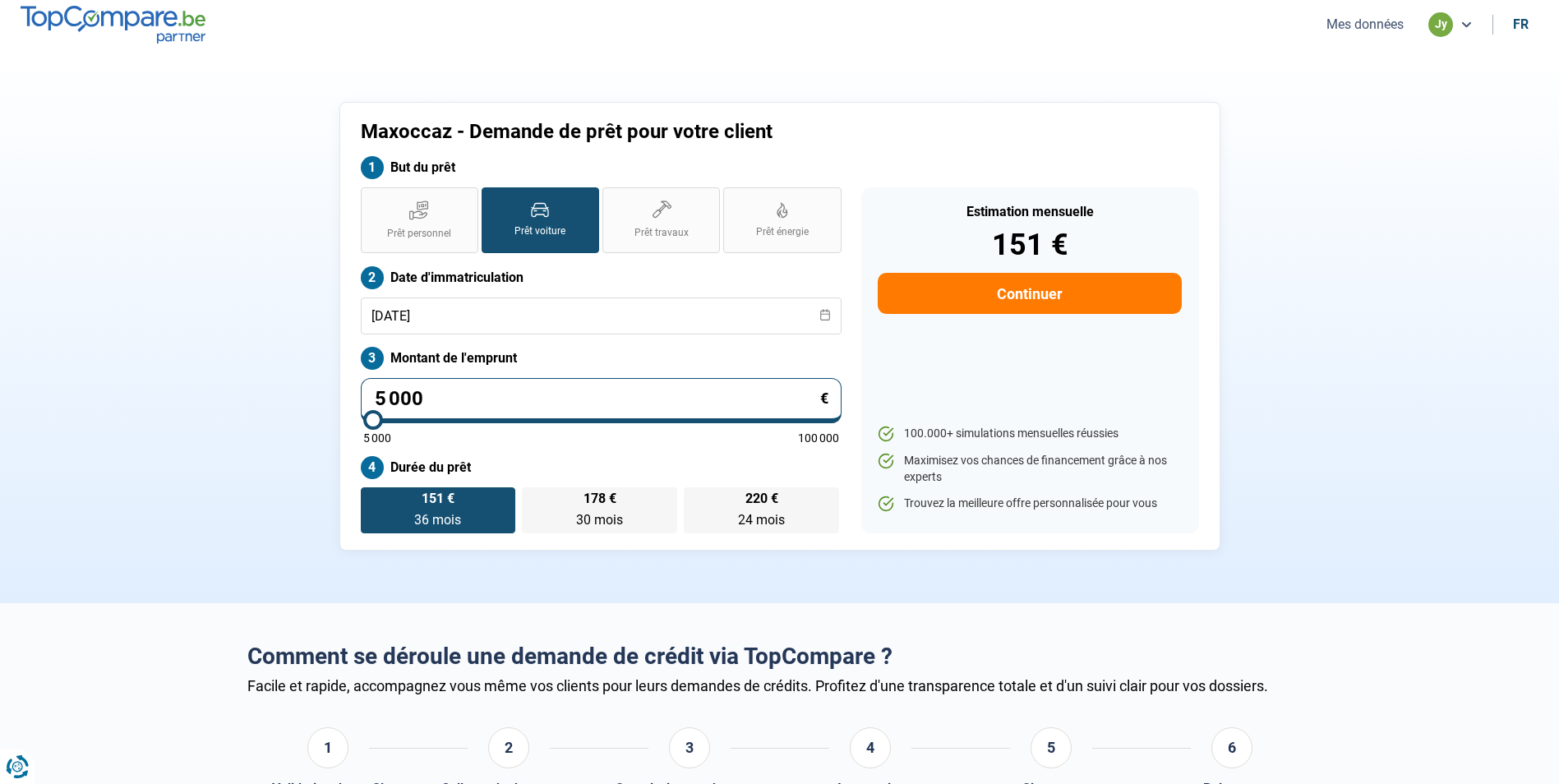
click at [422, 399] on input "5 000" at bounding box center [601, 400] width 481 height 45
type input "50 003"
type input "50000"
type input "500 033"
type input "100000"
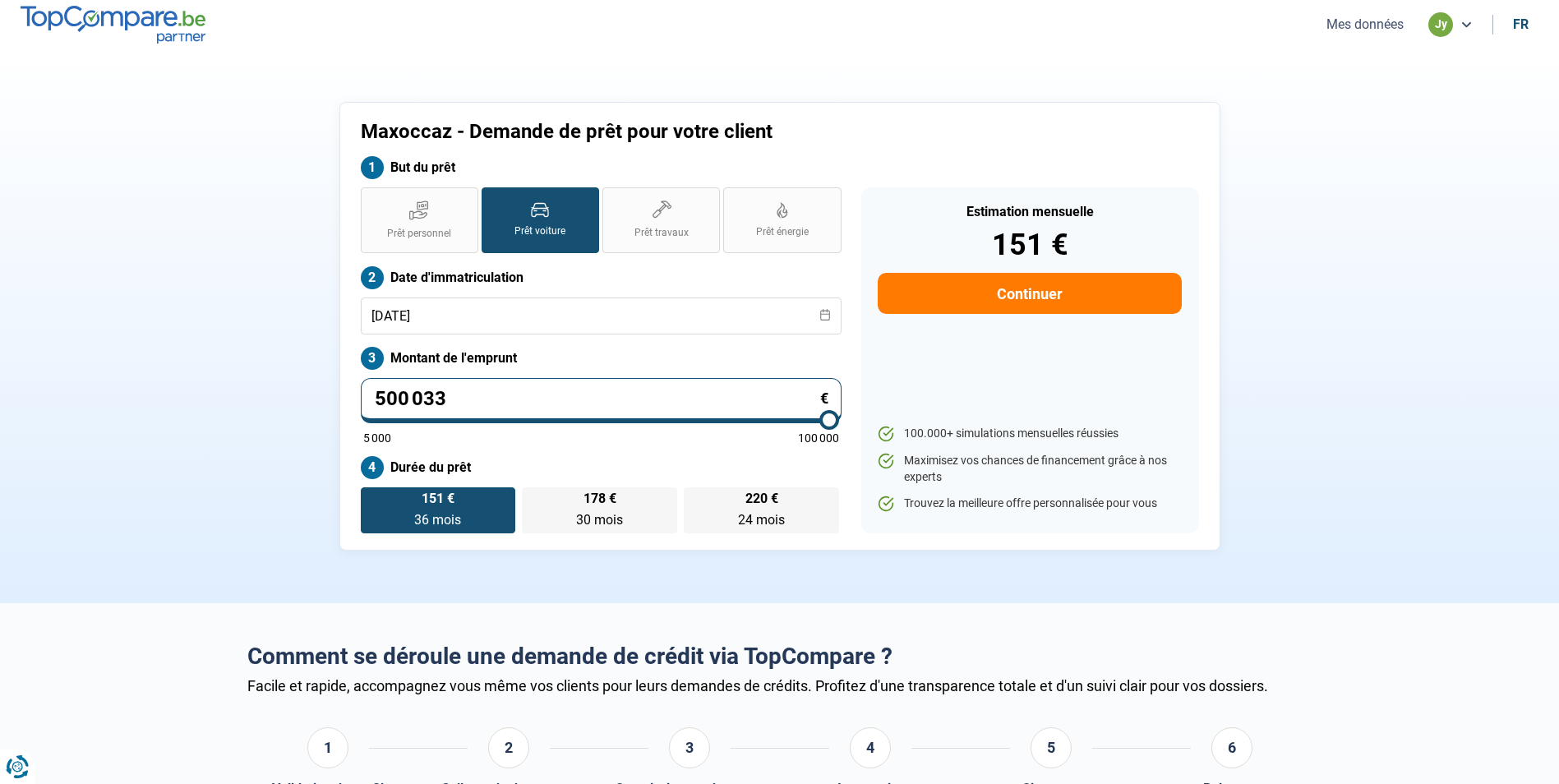
type input "50 003"
type input "50000"
type input "5 000"
type input "5000"
type input "500"
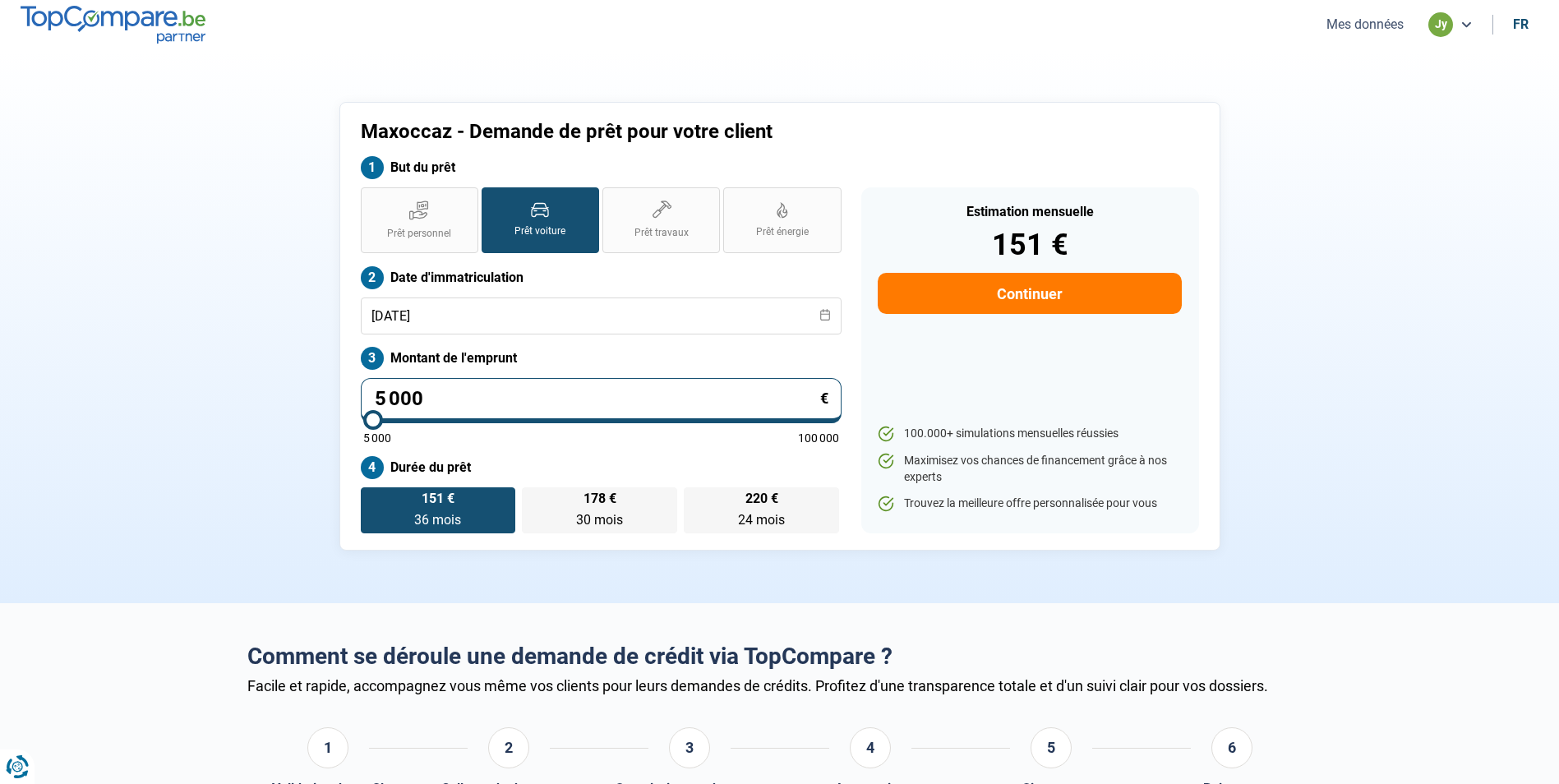
type input "5000"
type input "50"
type input "5000"
type input "5"
type input "5000"
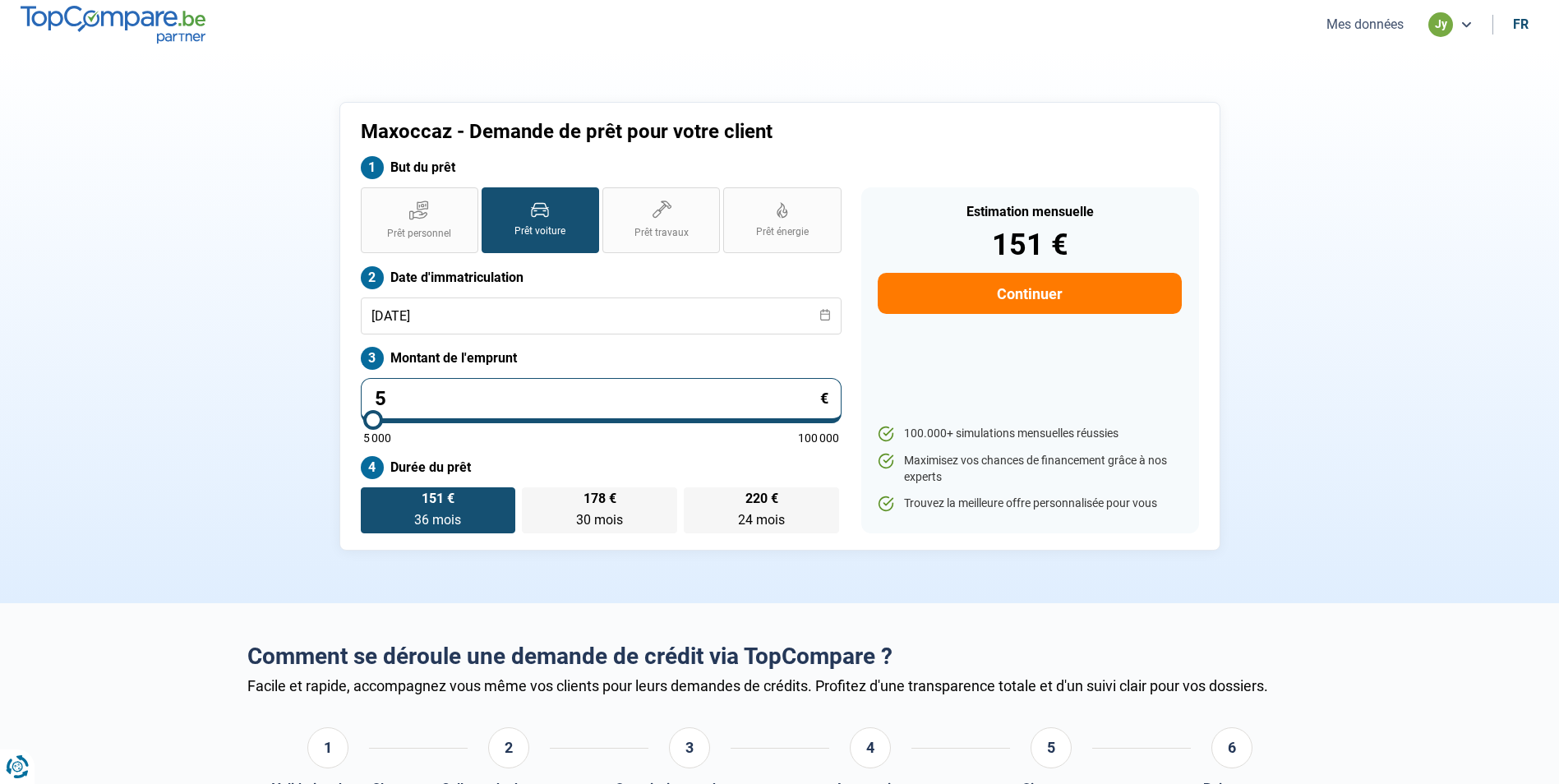
type input "0"
type input "5000"
type input "3"
type input "5000"
type input "33"
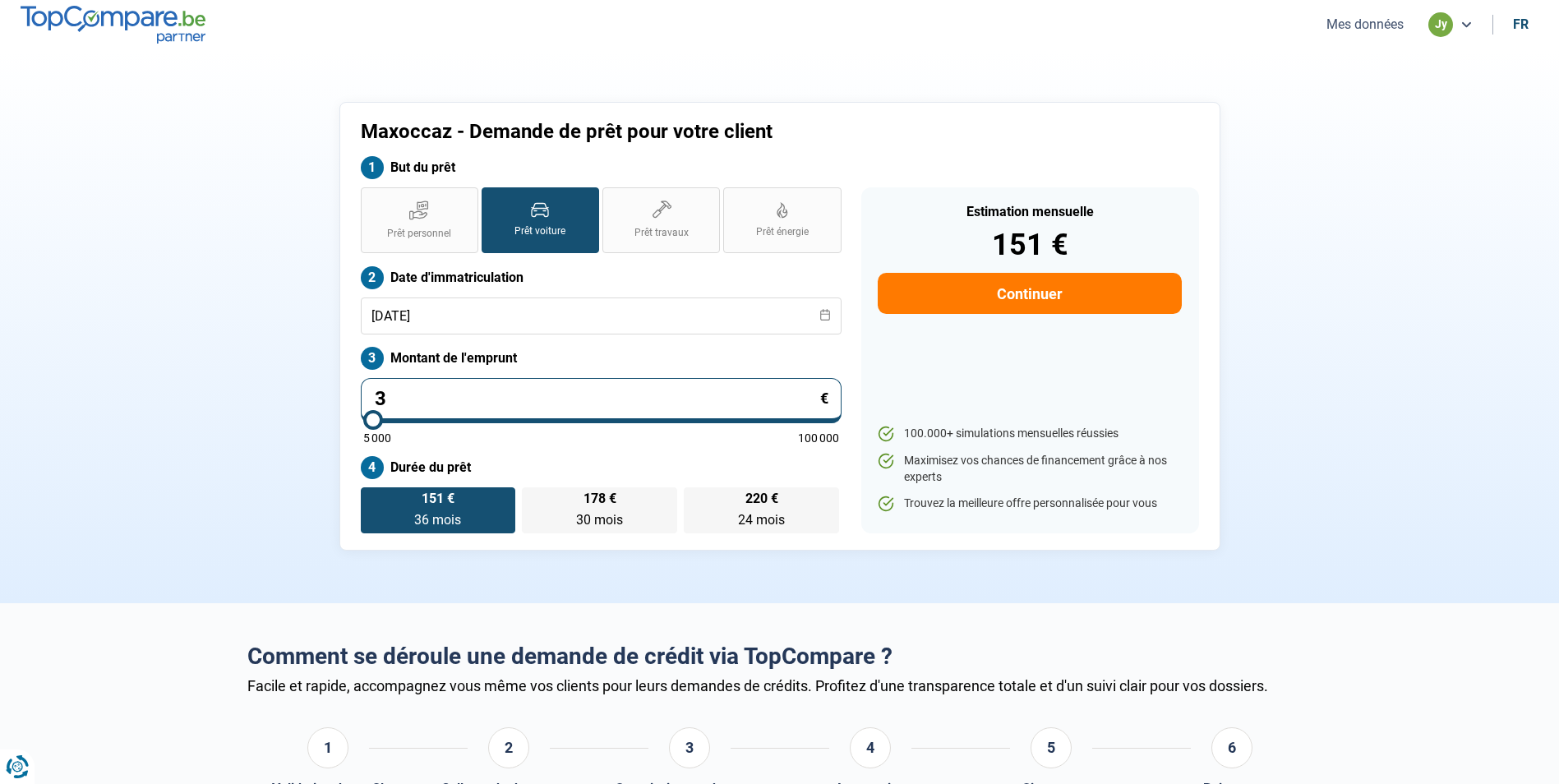
type input "5000"
type input "330"
type input "5000"
type input "3 300"
type input "5000"
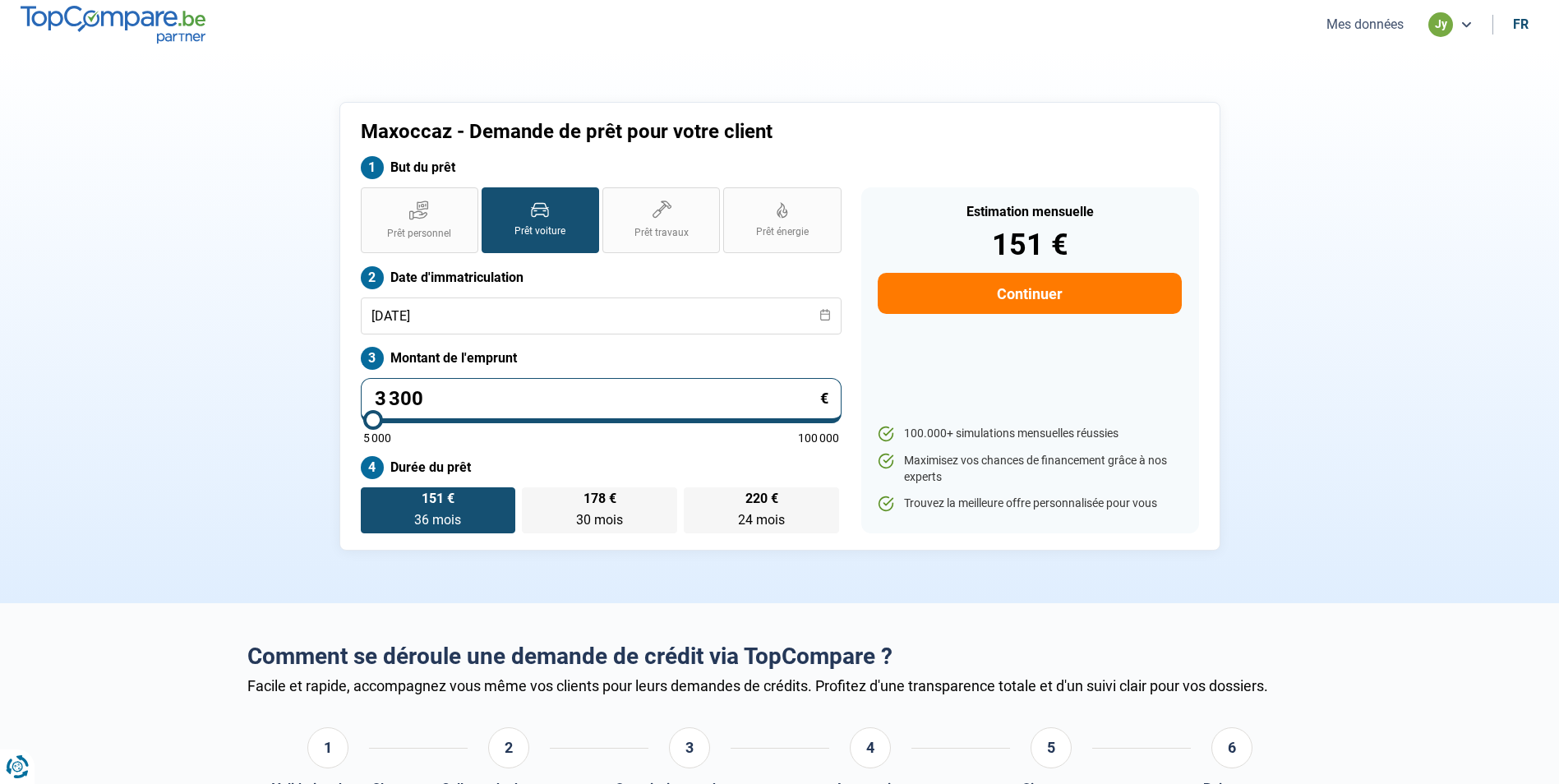
type input "33 000"
type input "33000"
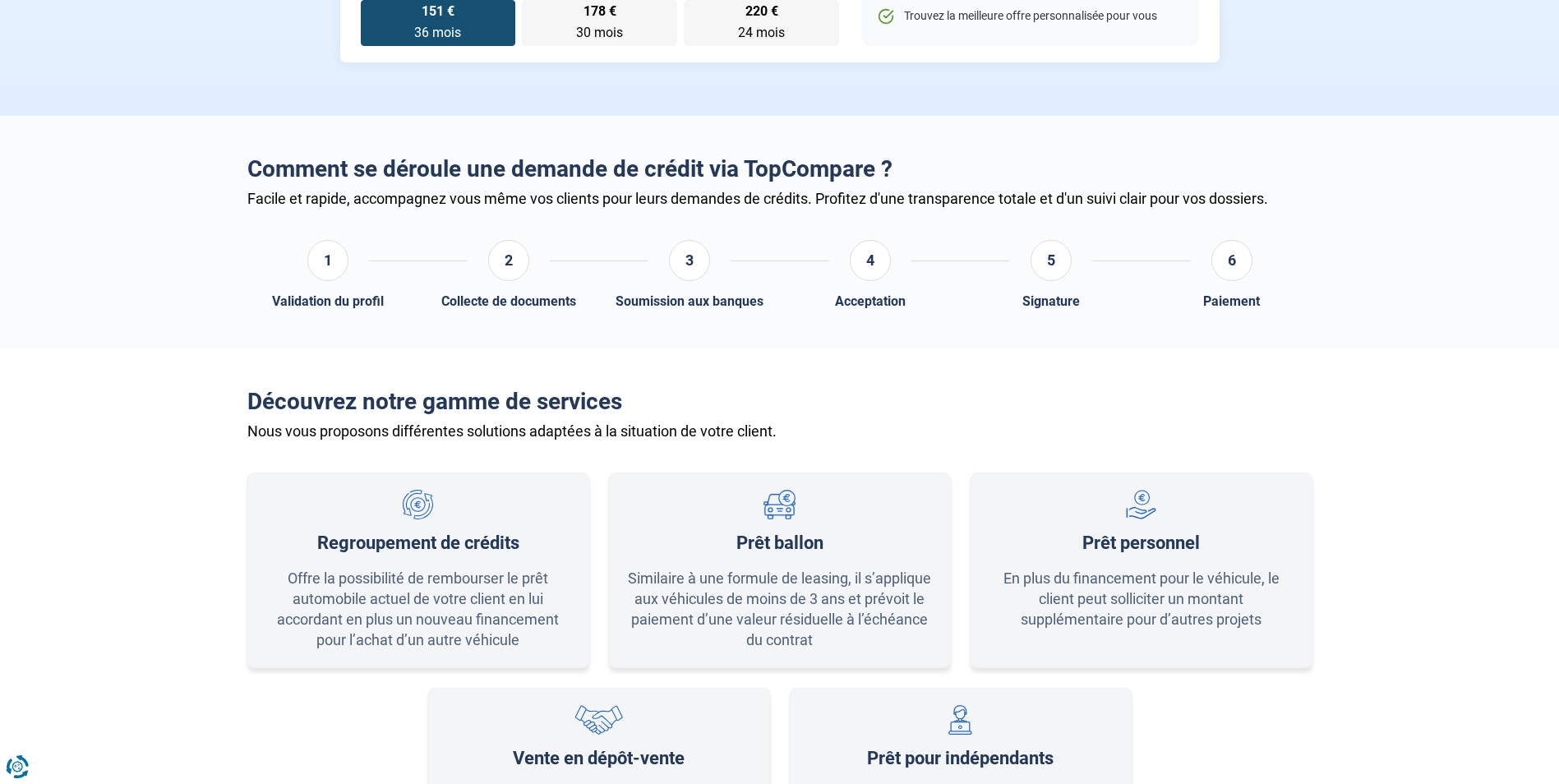
scroll to position [500, 0]
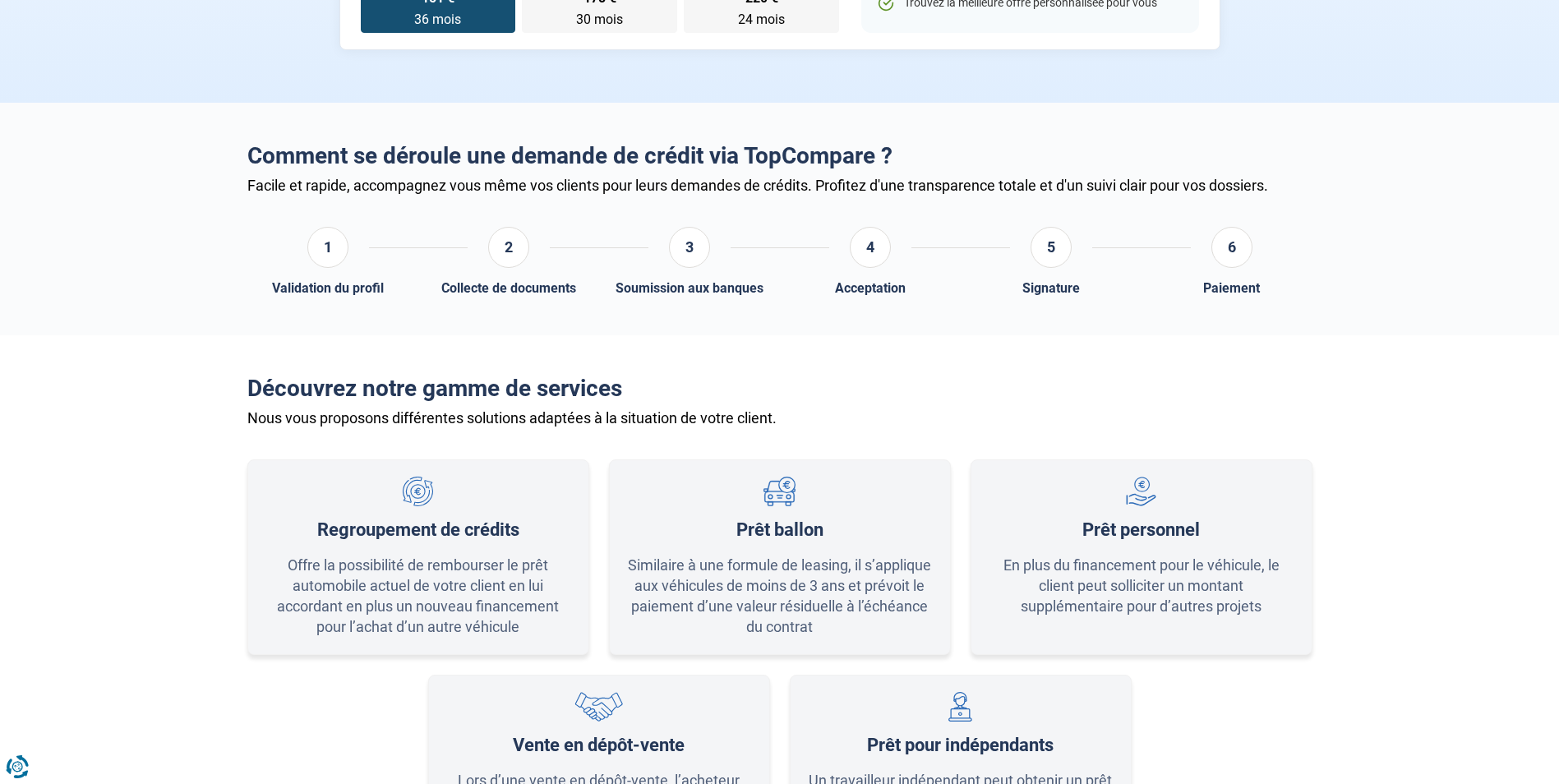
radio input "false"
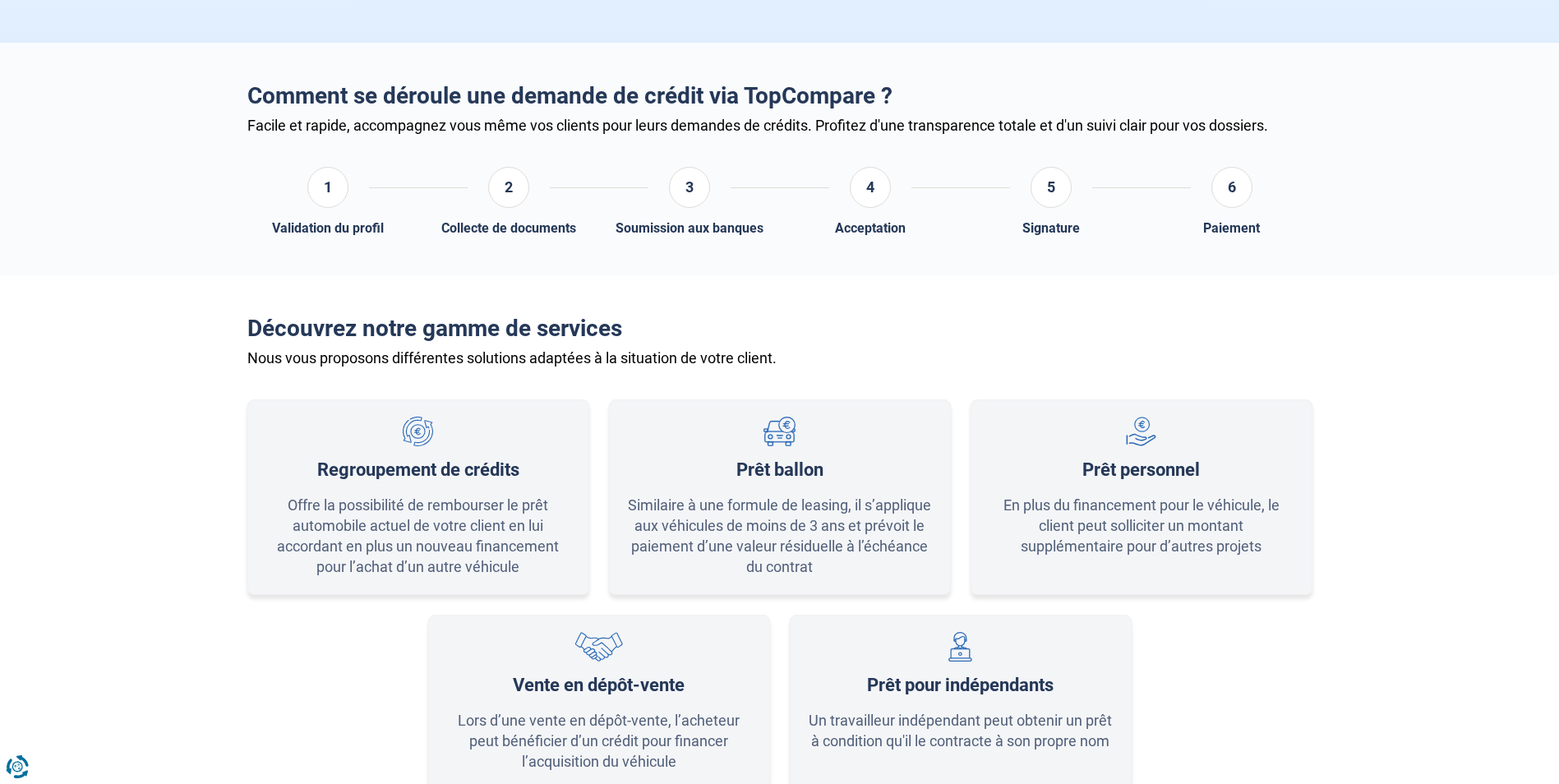
scroll to position [607, 0]
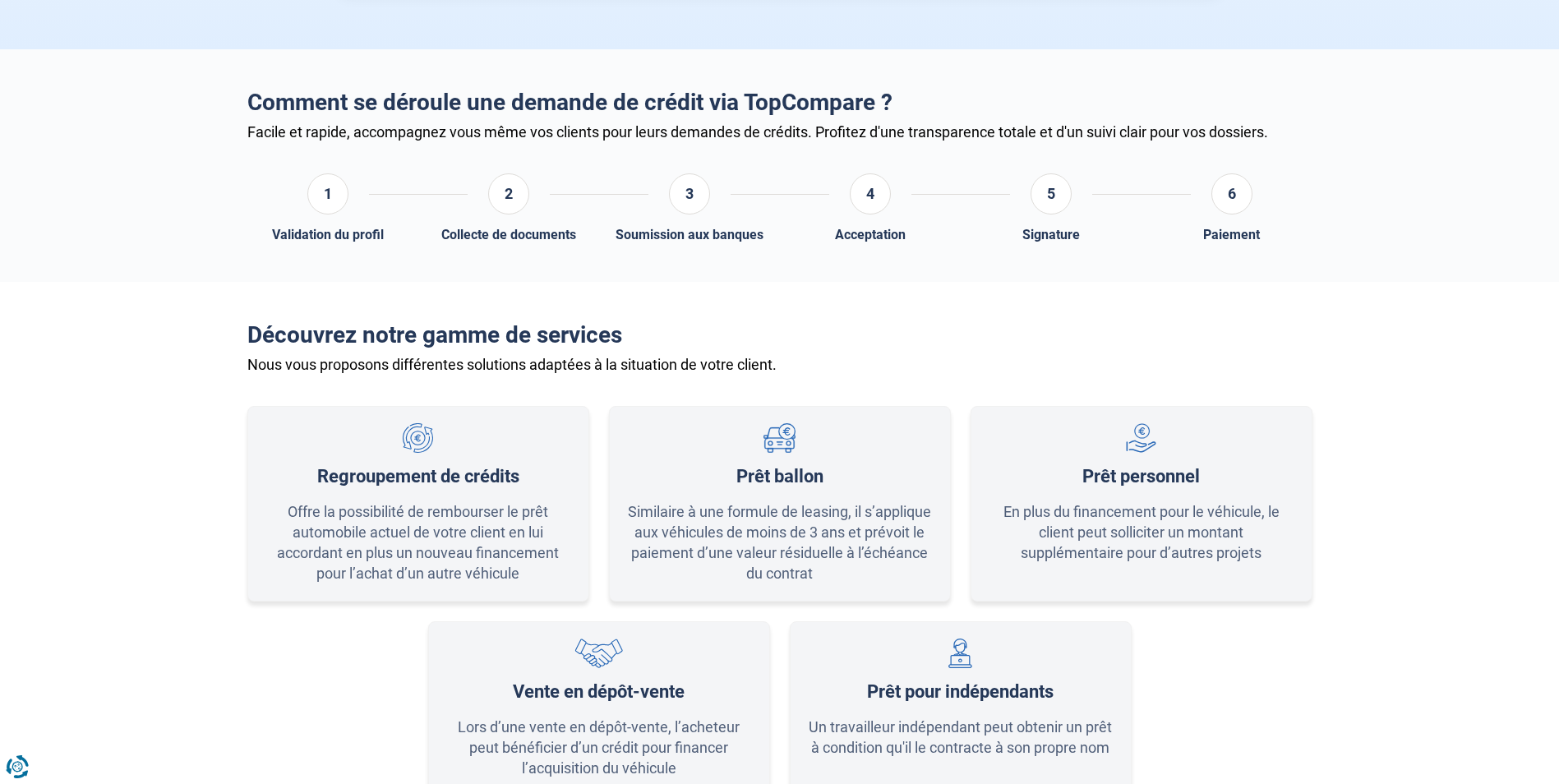
type input "33 000"
click at [764, 476] on div "Prêt ballon" at bounding box center [780, 476] width 87 height 21
click at [783, 438] on img at bounding box center [779, 439] width 32 height 31
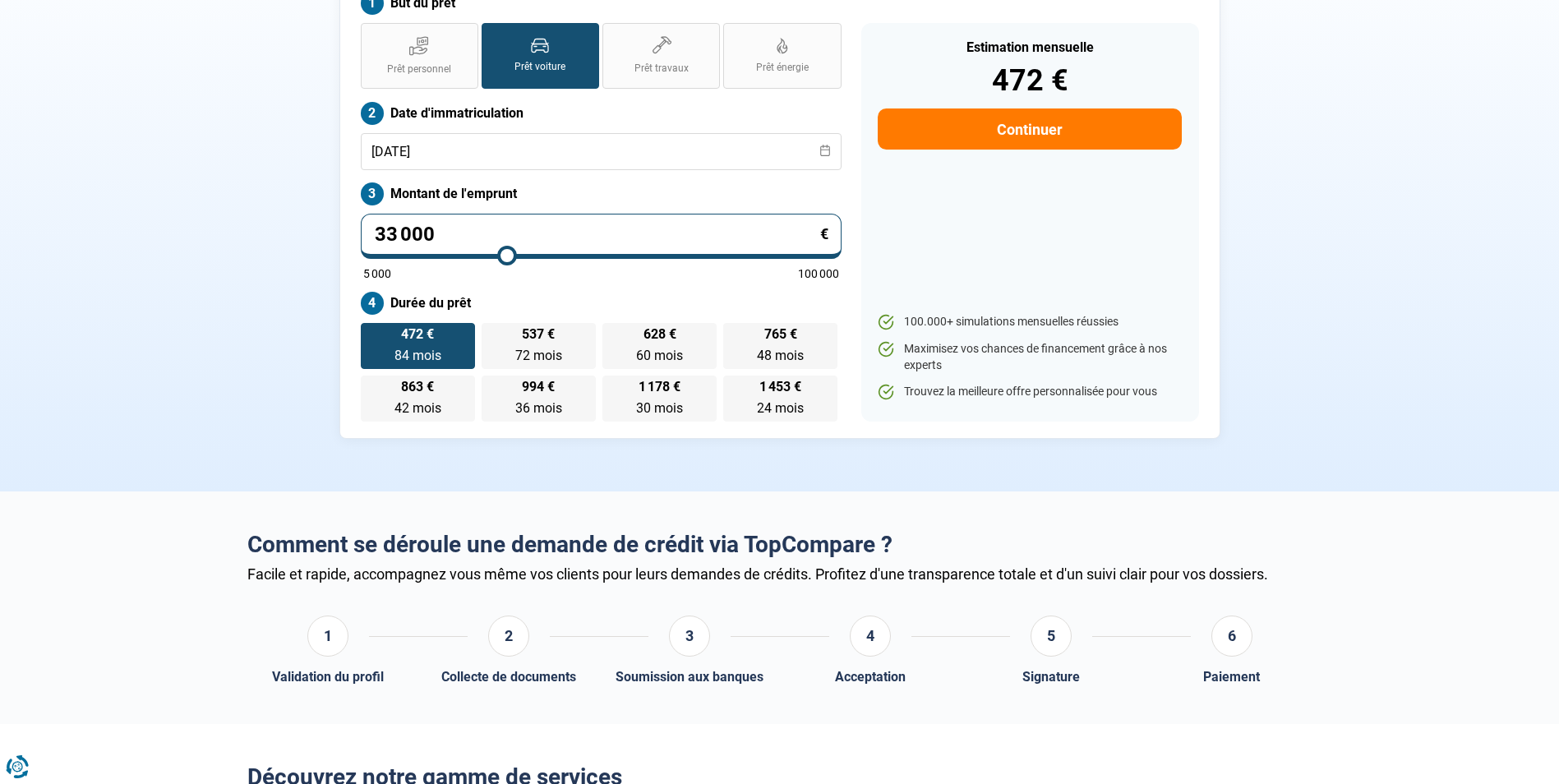
scroll to position [168, 0]
